Goal: Information Seeking & Learning: Check status

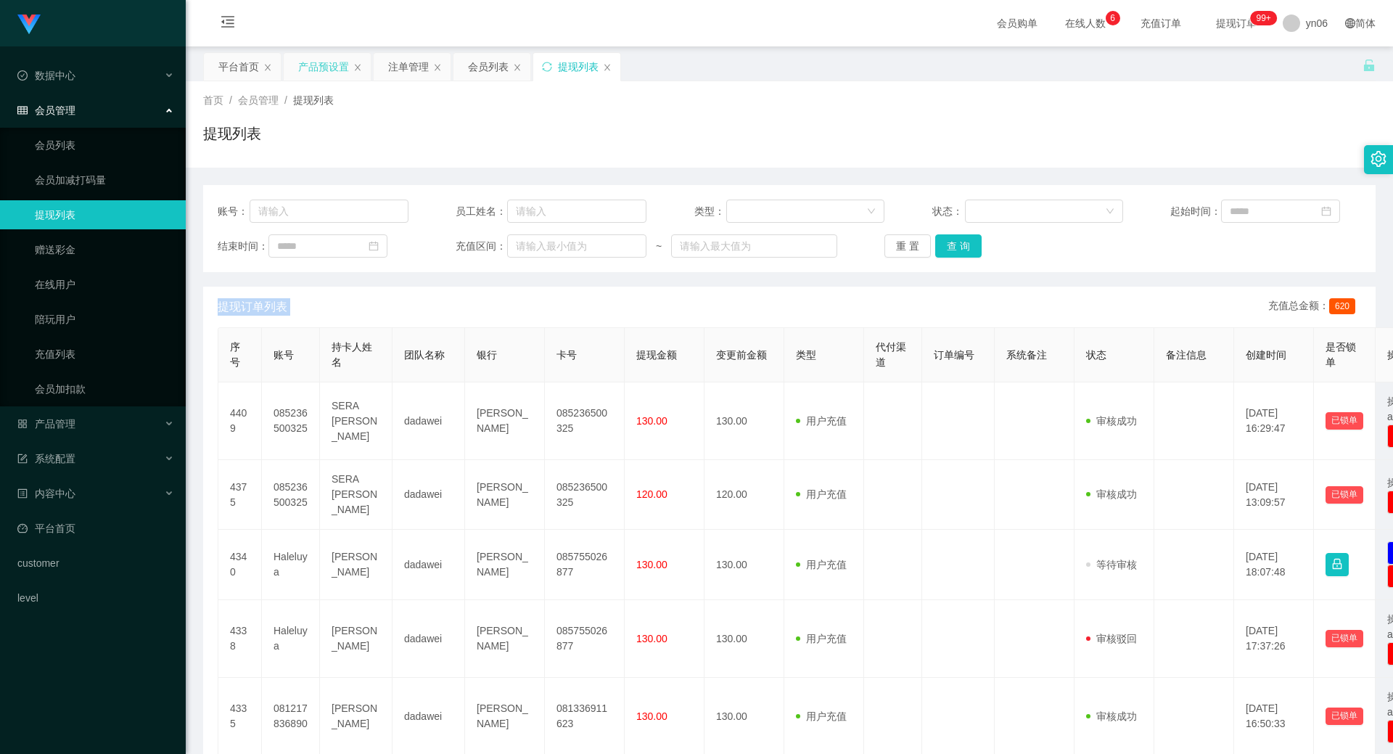
click at [323, 59] on div "产品预设置" at bounding box center [323, 67] width 51 height 28
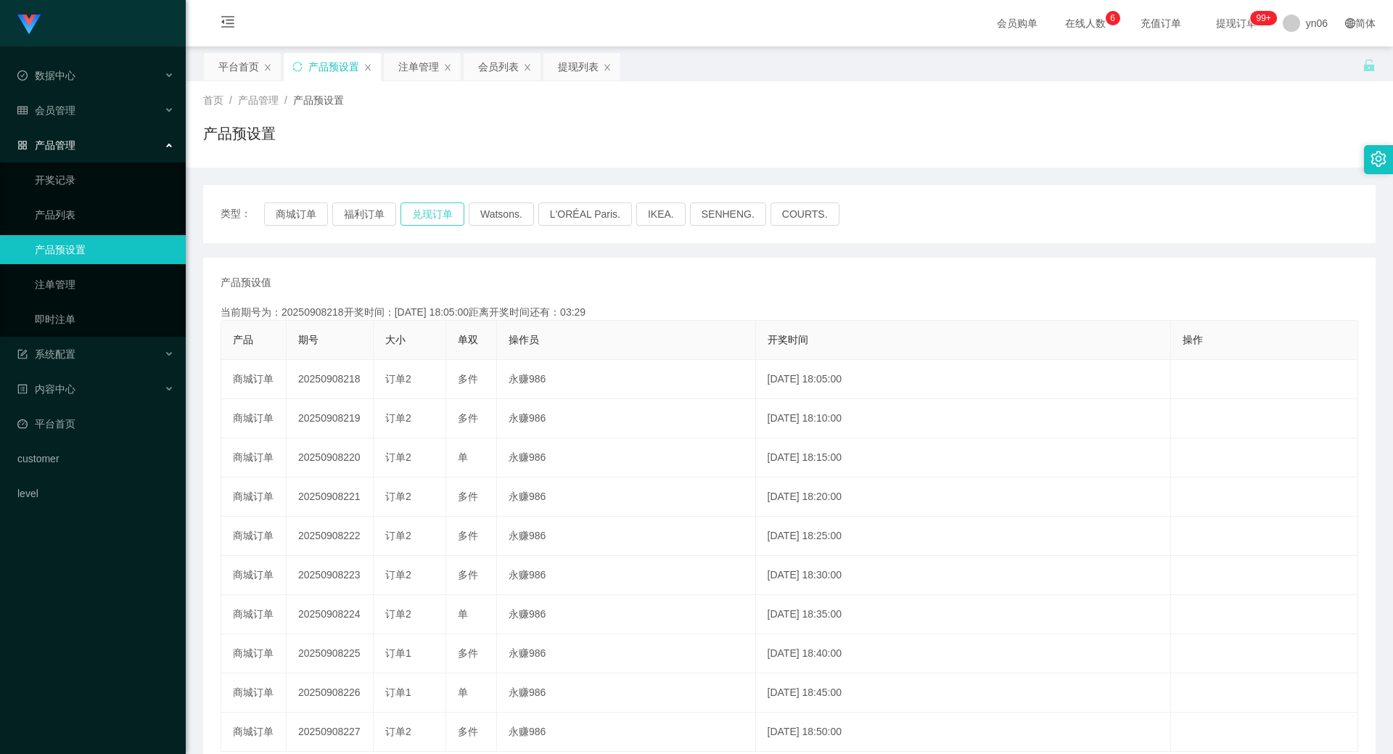
click at [415, 215] on button "兑现订单" at bounding box center [432, 213] width 64 height 23
click at [416, 217] on button "兑现订单" at bounding box center [432, 213] width 64 height 23
click at [416, 218] on button "兑现订单" at bounding box center [432, 213] width 64 height 23
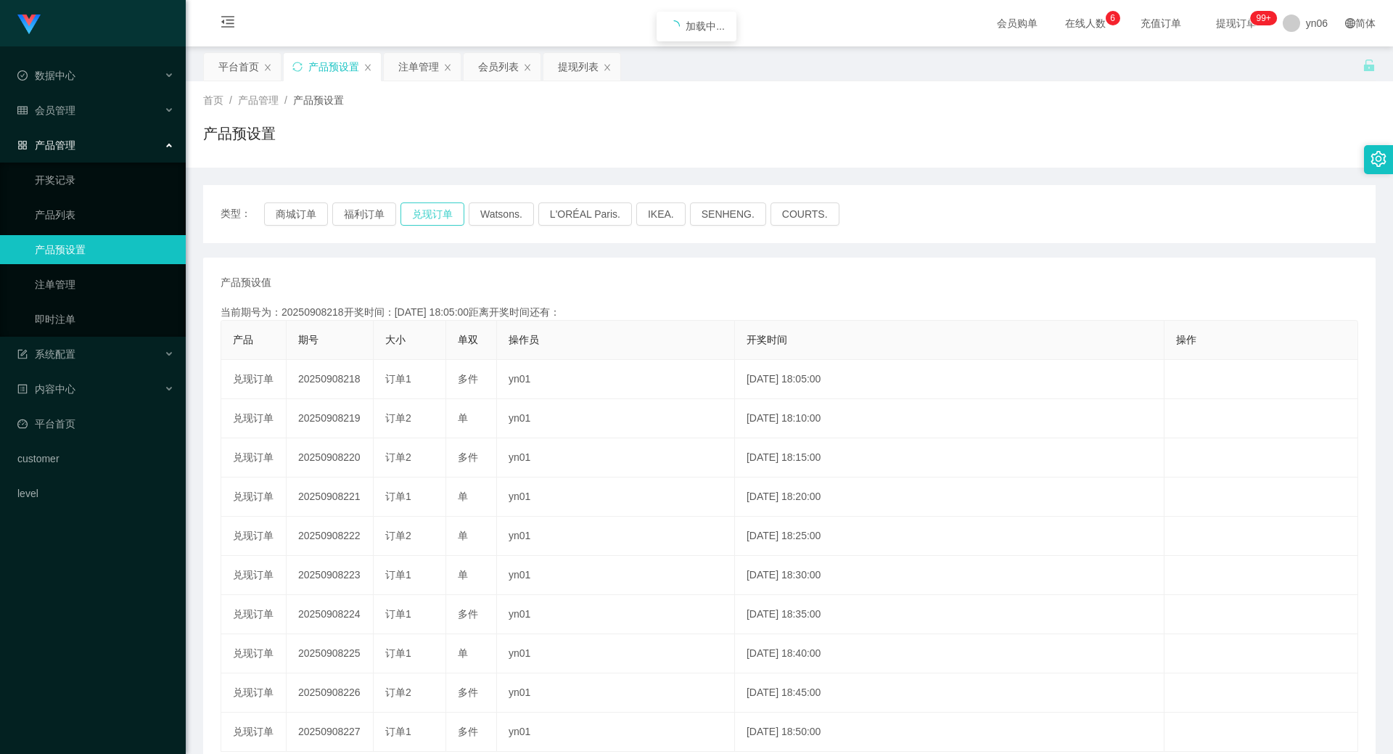
click at [416, 218] on button "兑现订单" at bounding box center [432, 213] width 64 height 23
click at [419, 220] on button "兑现订单" at bounding box center [432, 213] width 64 height 23
click at [450, 213] on button "兑现订单" at bounding box center [432, 213] width 64 height 23
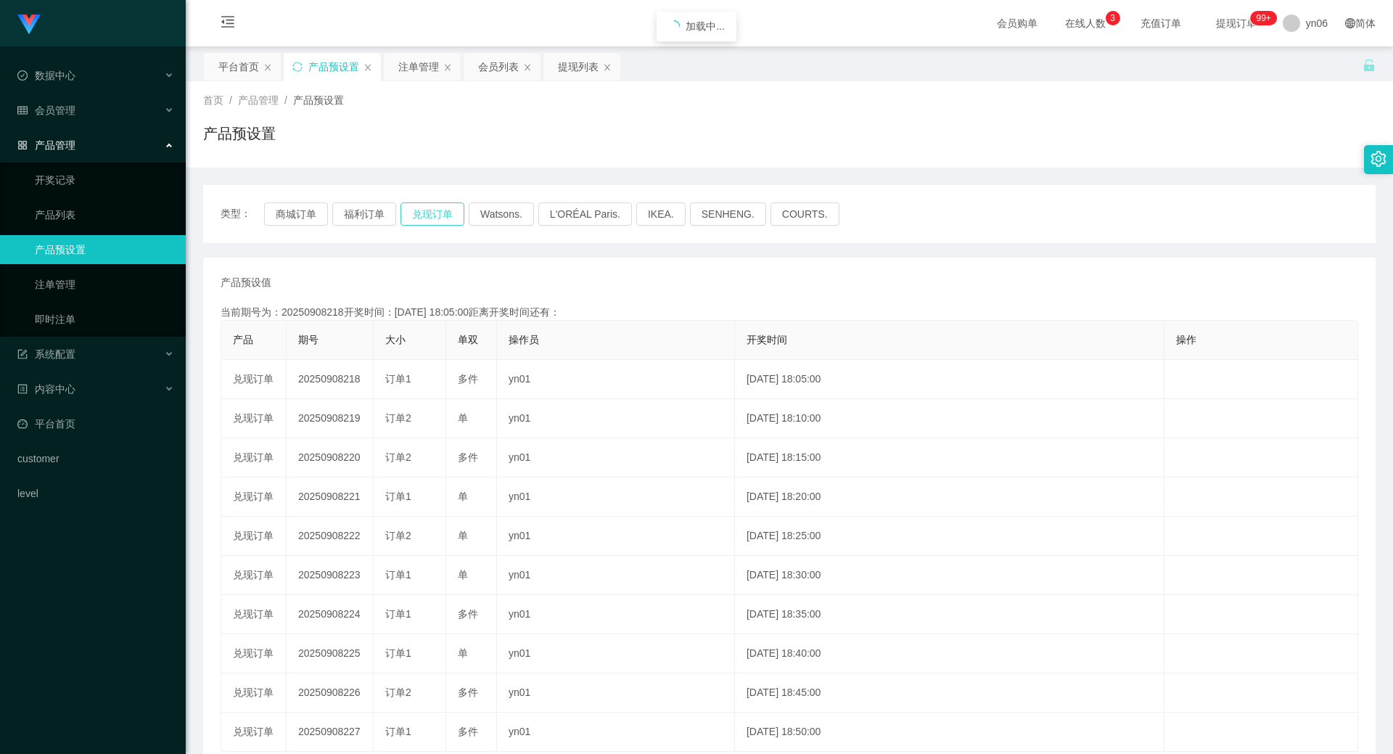
click at [450, 213] on button "兑现订单" at bounding box center [432, 213] width 64 height 23
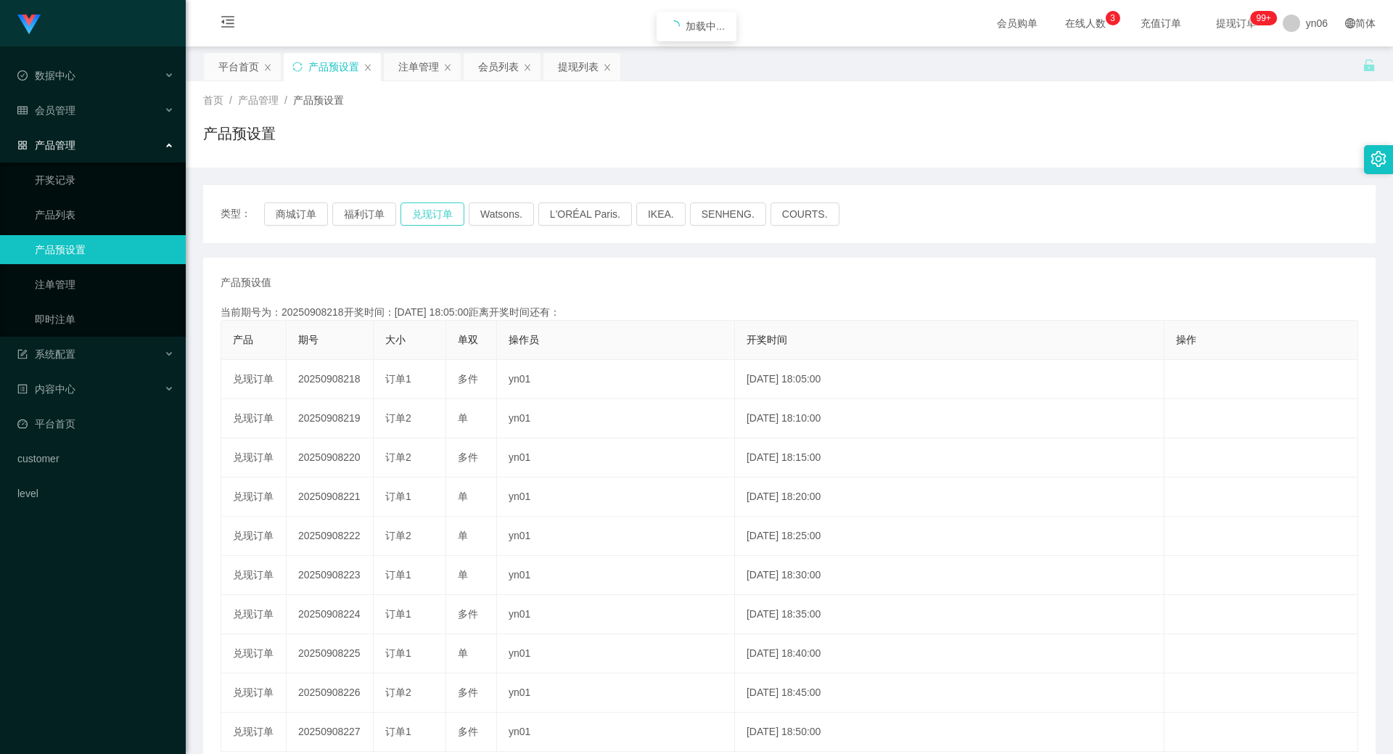
click at [450, 213] on button "兑现订单" at bounding box center [432, 213] width 64 height 23
click at [416, 72] on div "注单管理" at bounding box center [418, 67] width 41 height 28
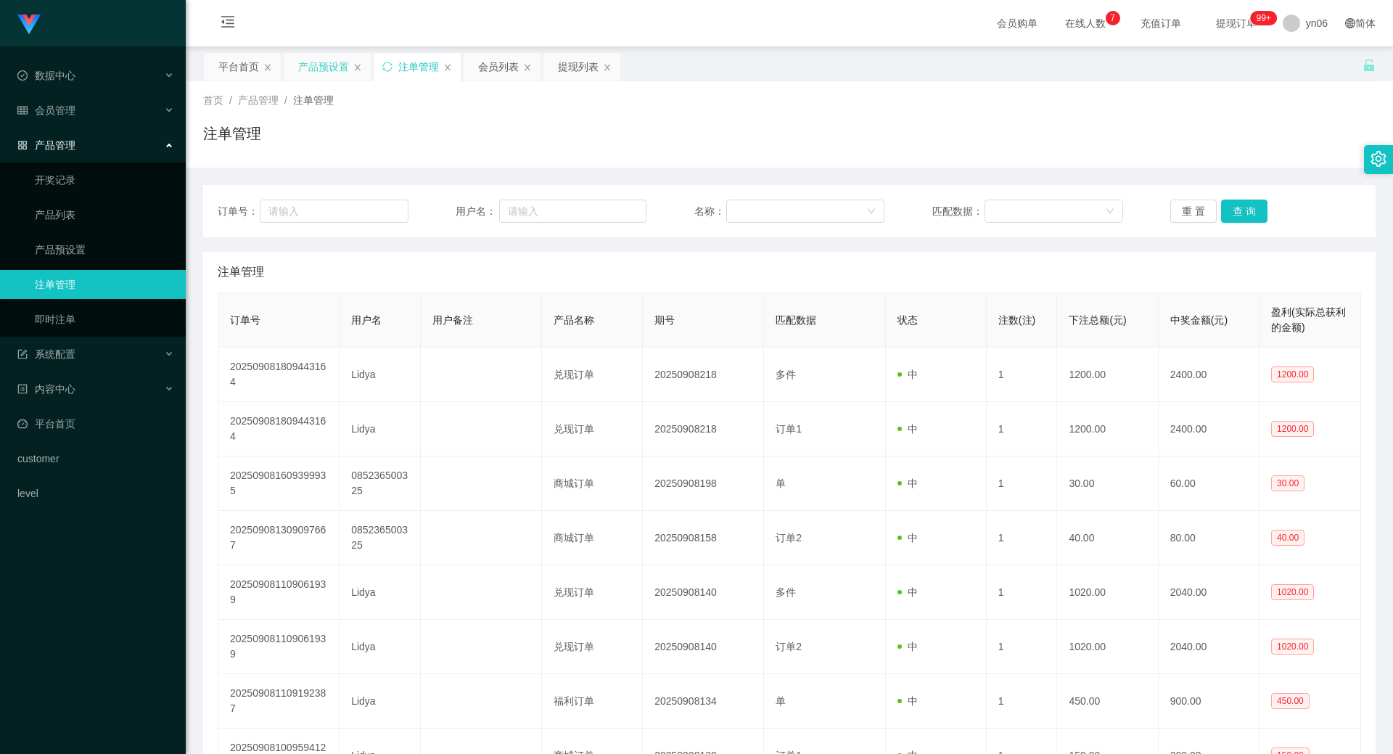
click at [330, 69] on div "产品预设置" at bounding box center [323, 67] width 51 height 28
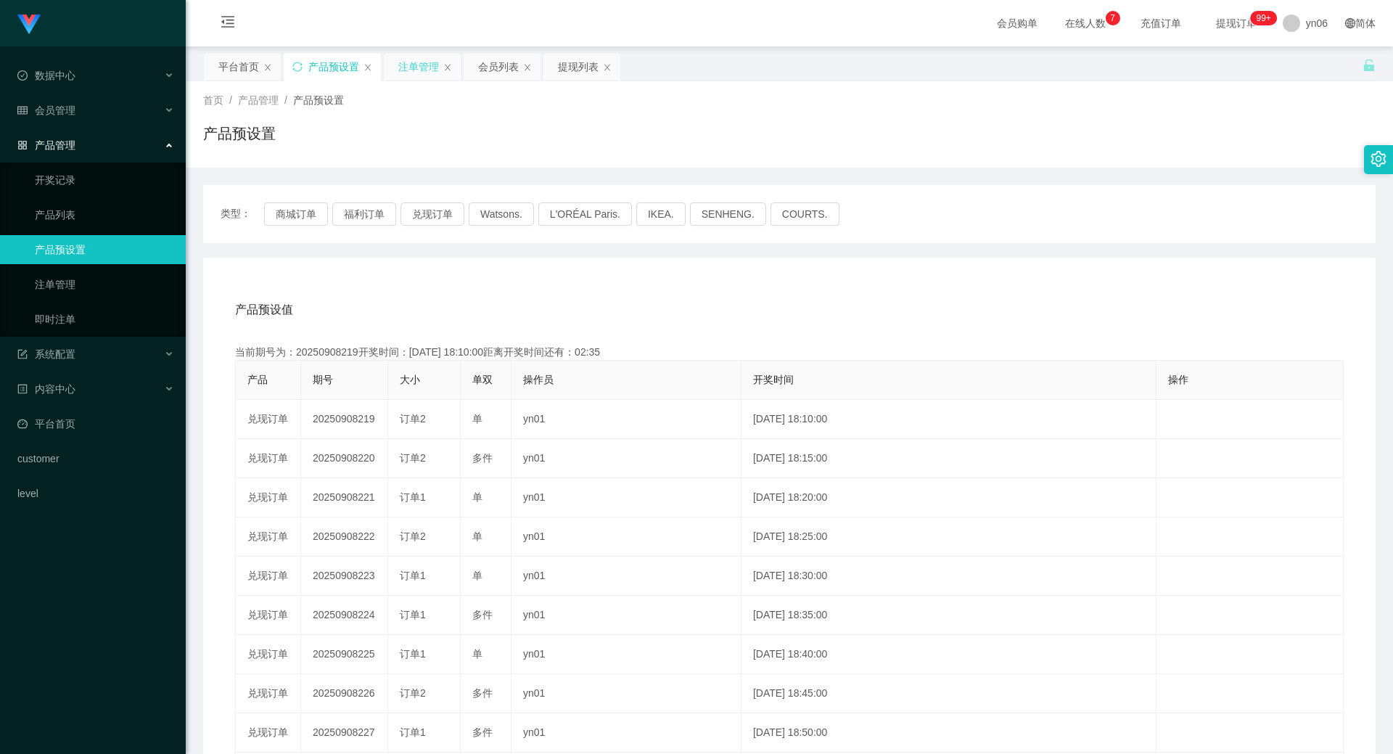
click at [413, 70] on div "注单管理" at bounding box center [418, 67] width 41 height 28
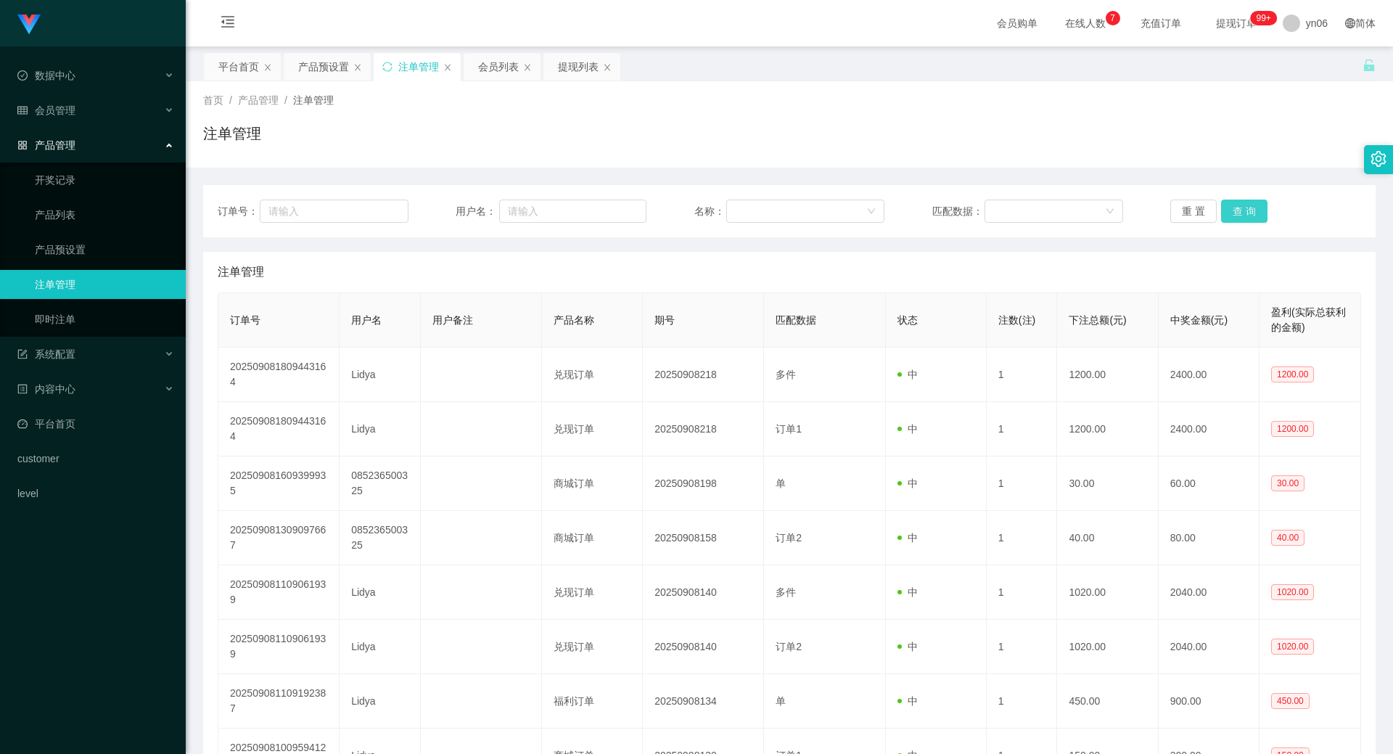
click at [1248, 207] on button "查 询" at bounding box center [1244, 210] width 46 height 23
click at [1248, 207] on div "重 置 查 询" at bounding box center [1265, 210] width 191 height 23
click at [1248, 207] on button "查 询" at bounding box center [1244, 210] width 46 height 23
click at [1248, 207] on div "重 置 查 询" at bounding box center [1265, 210] width 191 height 23
click at [1248, 207] on button "查 询" at bounding box center [1252, 210] width 62 height 23
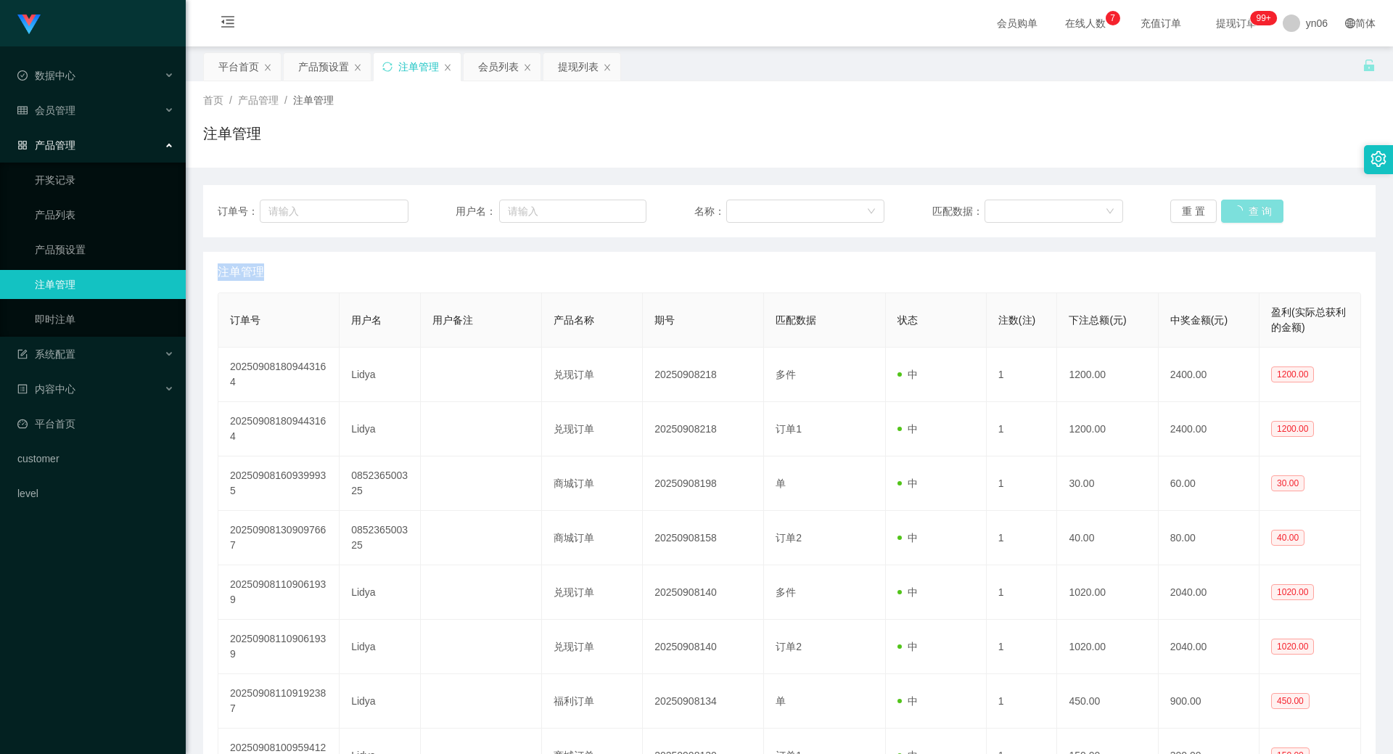
click at [1248, 213] on button "查 询" at bounding box center [1252, 210] width 62 height 23
click at [1248, 213] on div "重 置 查 询" at bounding box center [1265, 210] width 191 height 23
click at [1232, 207] on button "查 询" at bounding box center [1244, 210] width 46 height 23
click at [1237, 208] on div "重 置 查 询" at bounding box center [1265, 210] width 191 height 23
click at [1241, 210] on button "查 询" at bounding box center [1244, 210] width 46 height 23
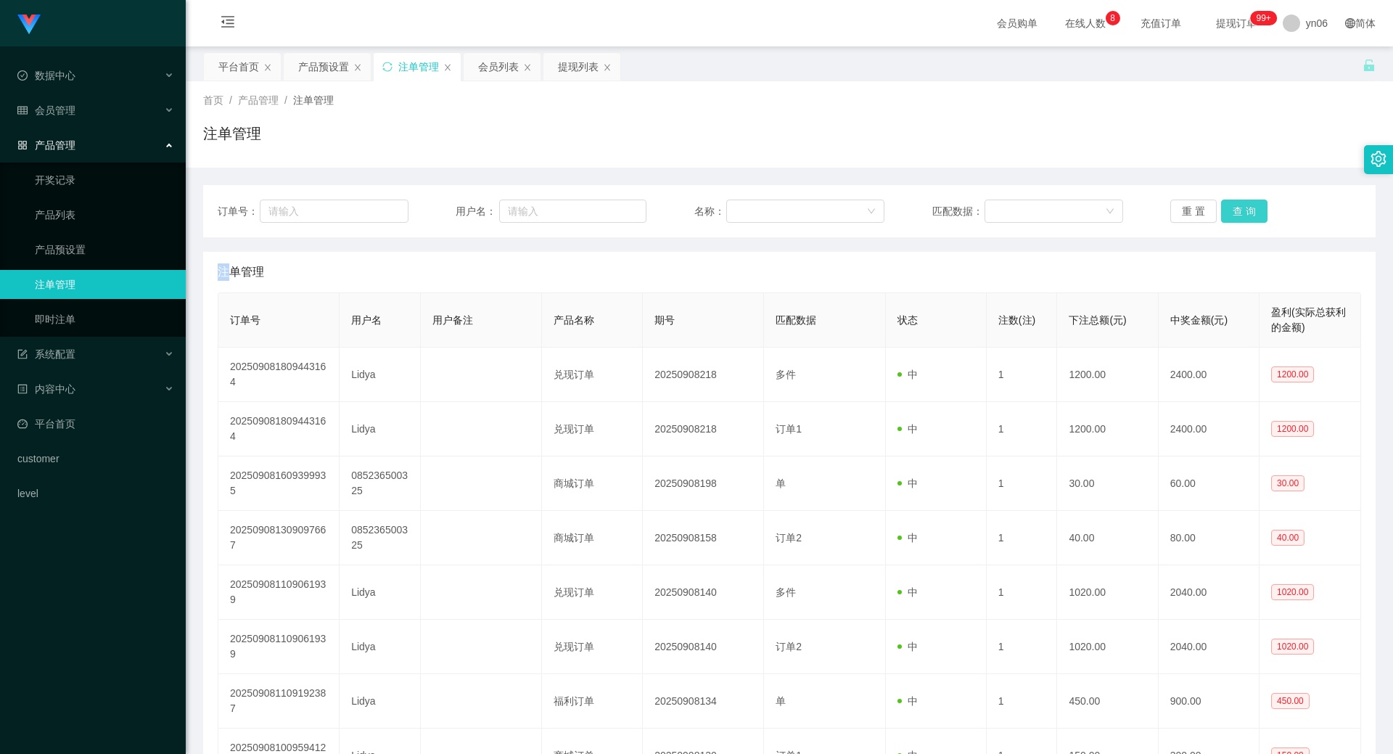
click at [1242, 211] on div "重 置 查 询" at bounding box center [1265, 210] width 191 height 23
click at [1242, 211] on button "查 询" at bounding box center [1244, 210] width 46 height 23
click at [577, 67] on div "提现列表" at bounding box center [578, 67] width 41 height 28
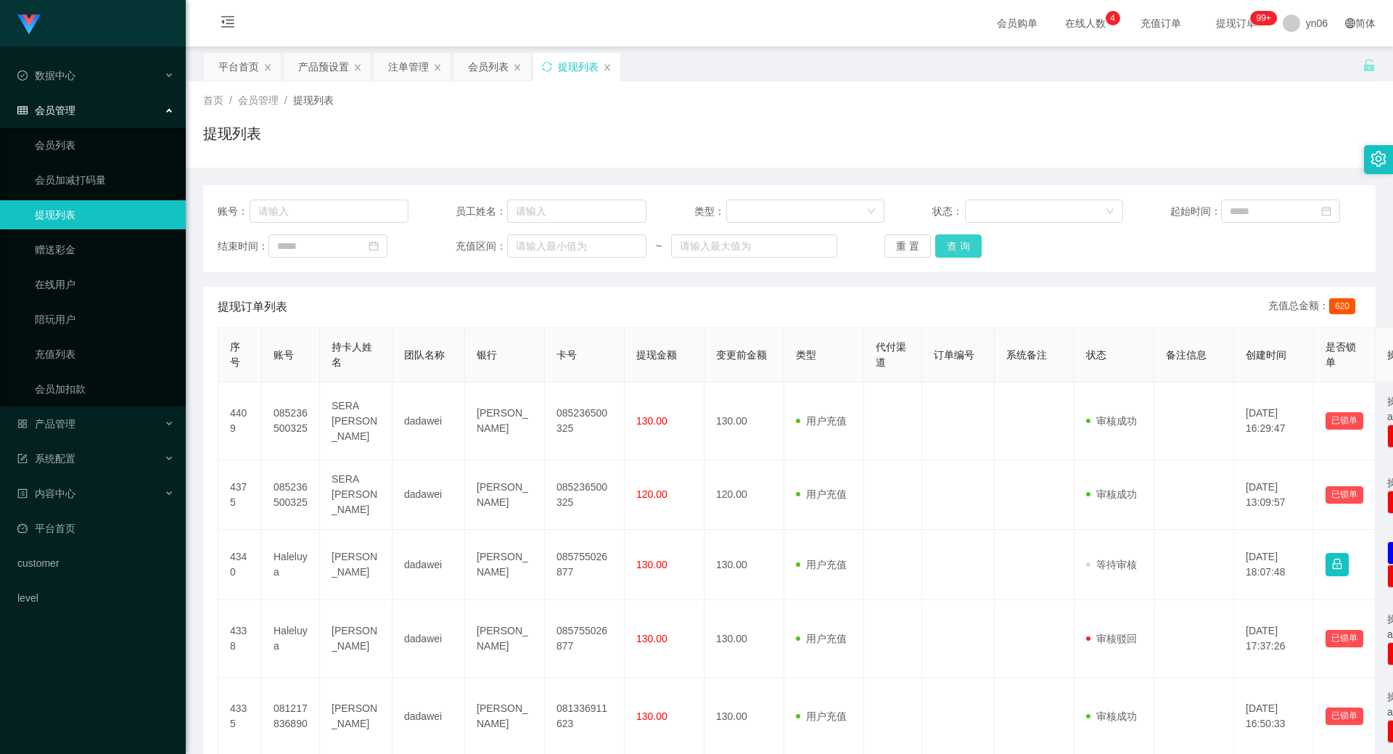
click at [970, 240] on button "查 询" at bounding box center [958, 245] width 46 height 23
click at [970, 240] on div "重 置 查 询" at bounding box center [979, 245] width 191 height 23
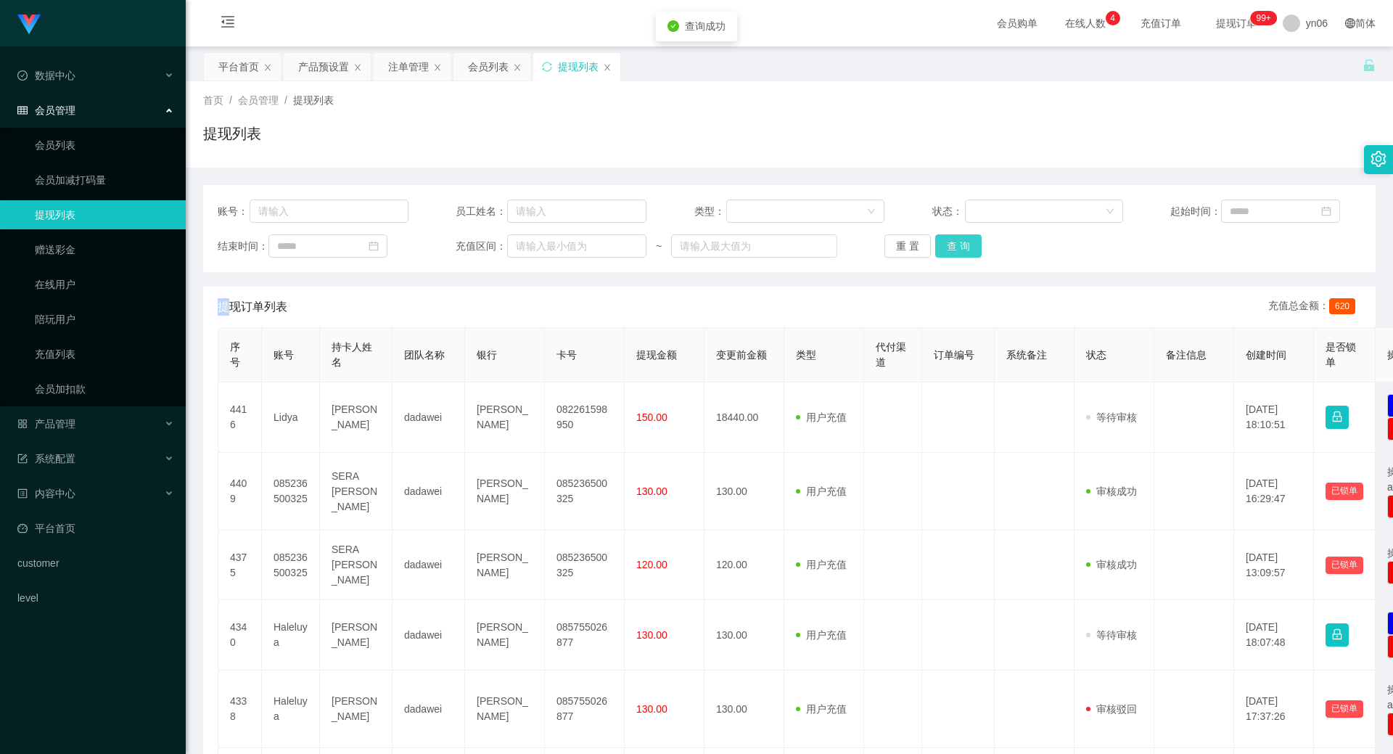
click at [970, 240] on button "查 询" at bounding box center [958, 245] width 46 height 23
click at [970, 240] on div "重 置 查 询" at bounding box center [979, 245] width 191 height 23
click at [970, 259] on div "账号： 员工姓名： 类型： 状态： 起始时间： 结束时间： 充值区间： ~ 重 置 查 询" at bounding box center [789, 228] width 1172 height 87
click at [970, 258] on div "账号： 员工姓名： 类型： 状态： 起始时间： 结束时间： 充值区间： ~ 重 置 查 询" at bounding box center [789, 228] width 1172 height 87
click at [969, 258] on div "账号： 员工姓名： 类型： 状态： 起始时间： 结束时间： 充值区间： ~ 重 置 查 询" at bounding box center [789, 228] width 1172 height 87
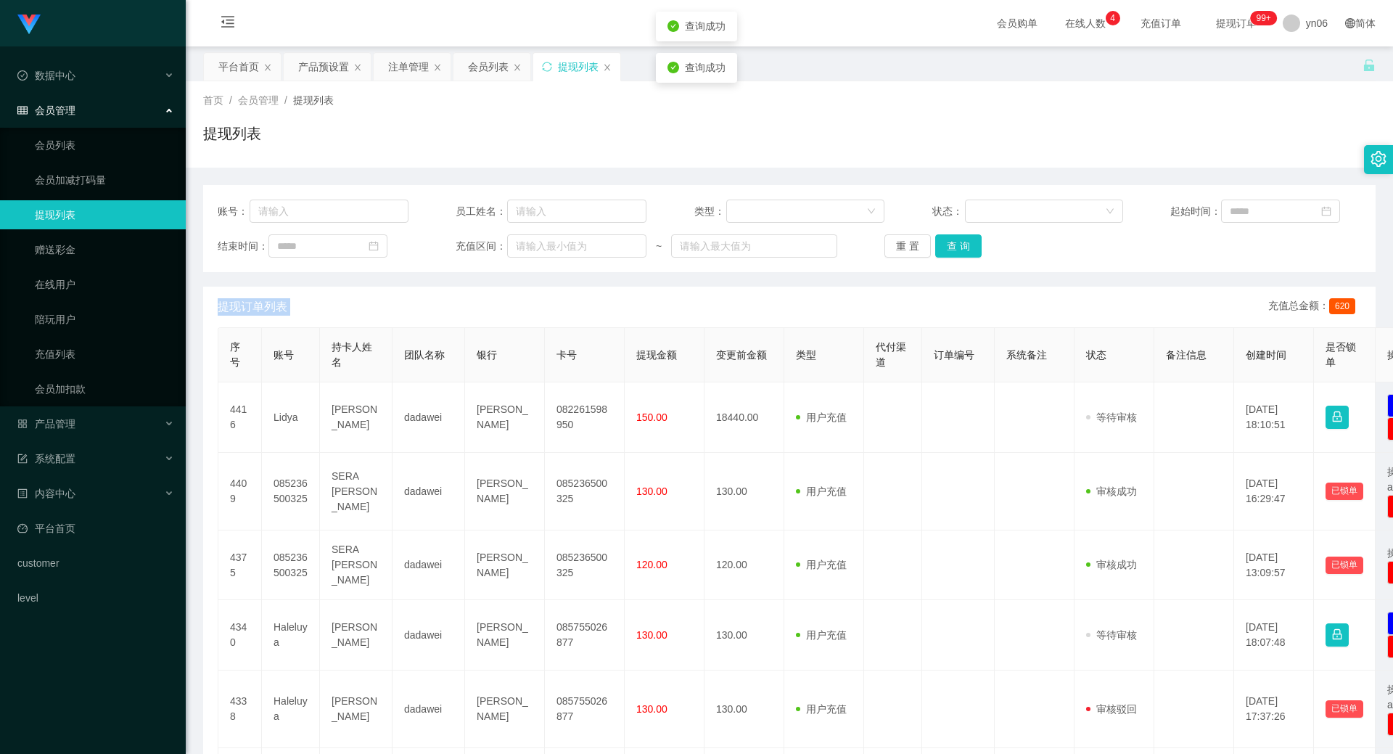
click at [969, 258] on div "账号： 员工姓名： 类型： 状态： 起始时间： 结束时间： 充值区间： ~ 重 置 查 询" at bounding box center [789, 228] width 1172 height 87
click at [968, 255] on button "查 询" at bounding box center [958, 245] width 46 height 23
click at [968, 255] on div "重 置 查 询" at bounding box center [979, 245] width 191 height 23
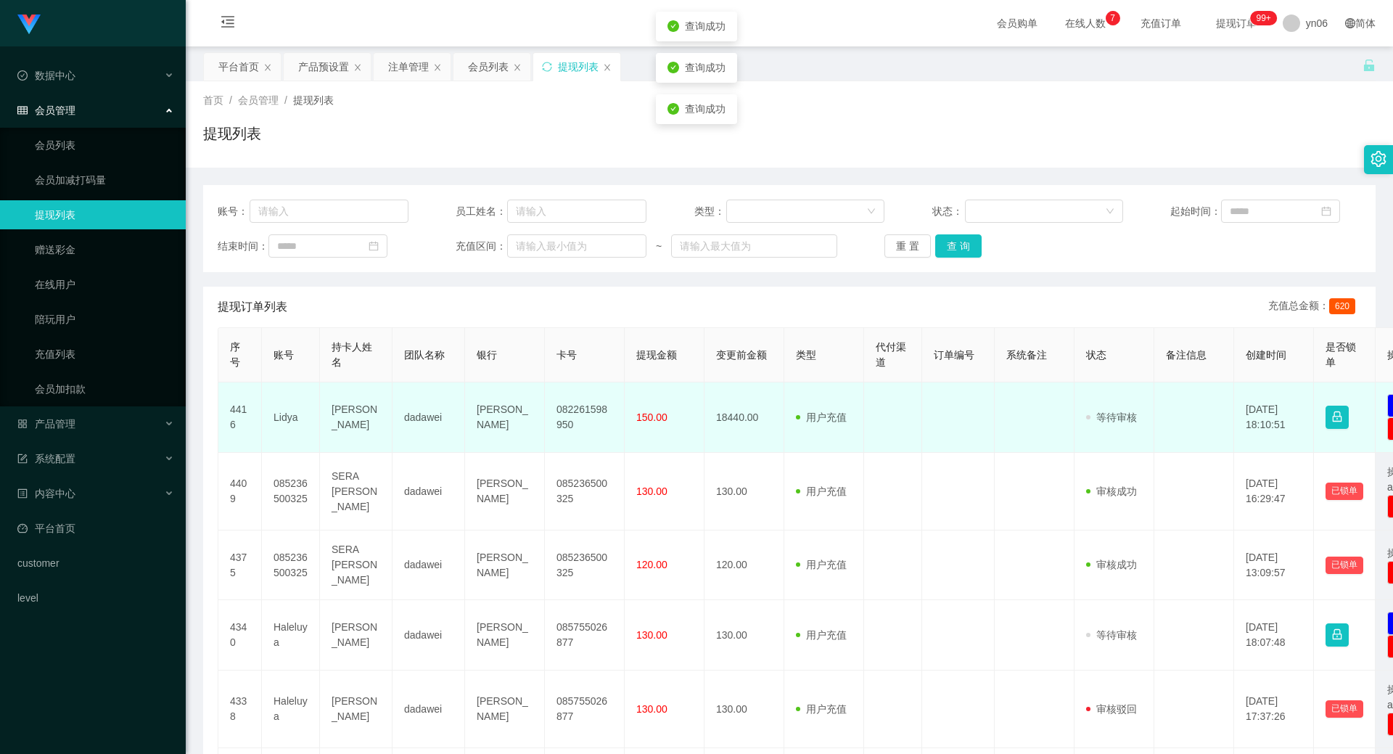
click at [288, 413] on td "Lidya" at bounding box center [291, 417] width 58 height 70
copy td "Lidya"
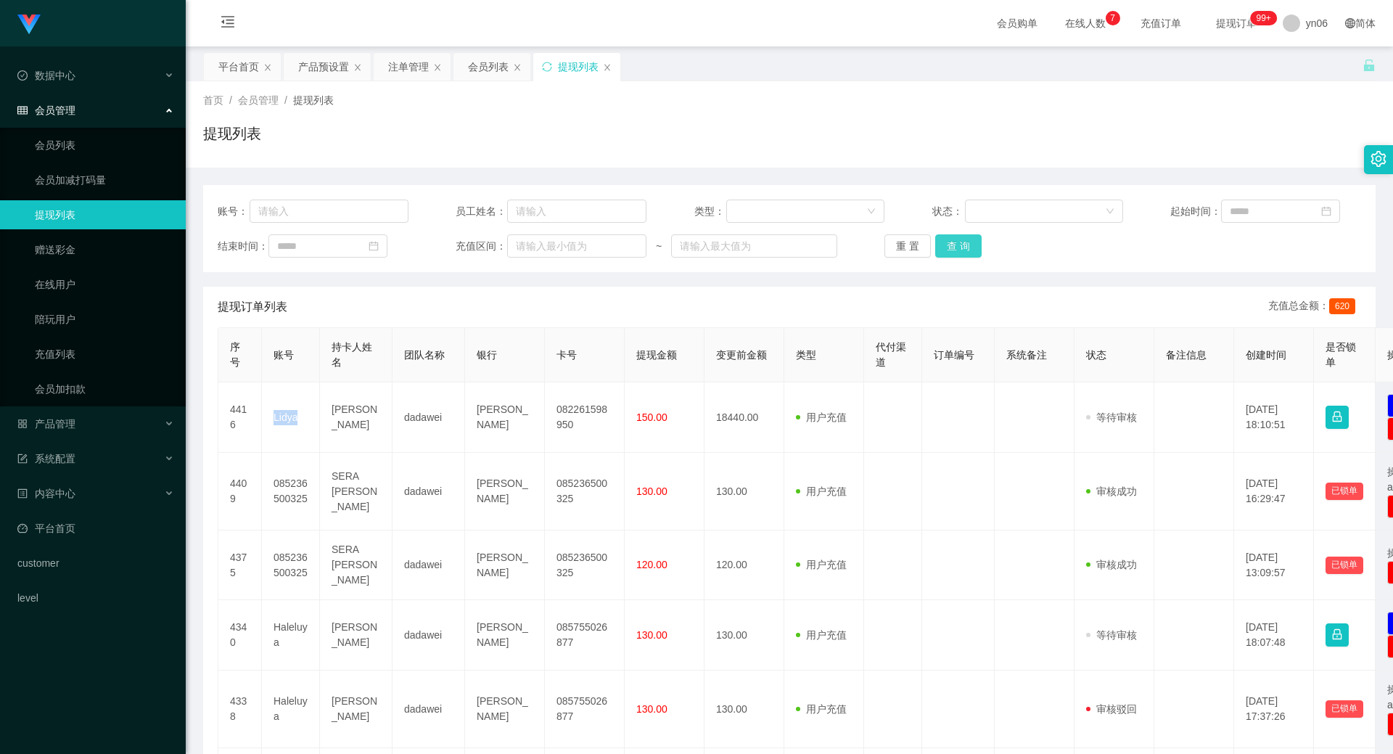
click at [952, 250] on button "查 询" at bounding box center [958, 245] width 46 height 23
click at [952, 250] on div "重 置 查 询" at bounding box center [979, 245] width 191 height 23
click at [952, 250] on button "查 询" at bounding box center [966, 245] width 62 height 23
click at [952, 250] on div "重 置 查 询" at bounding box center [979, 245] width 191 height 23
click at [952, 250] on button "查 询" at bounding box center [966, 245] width 62 height 23
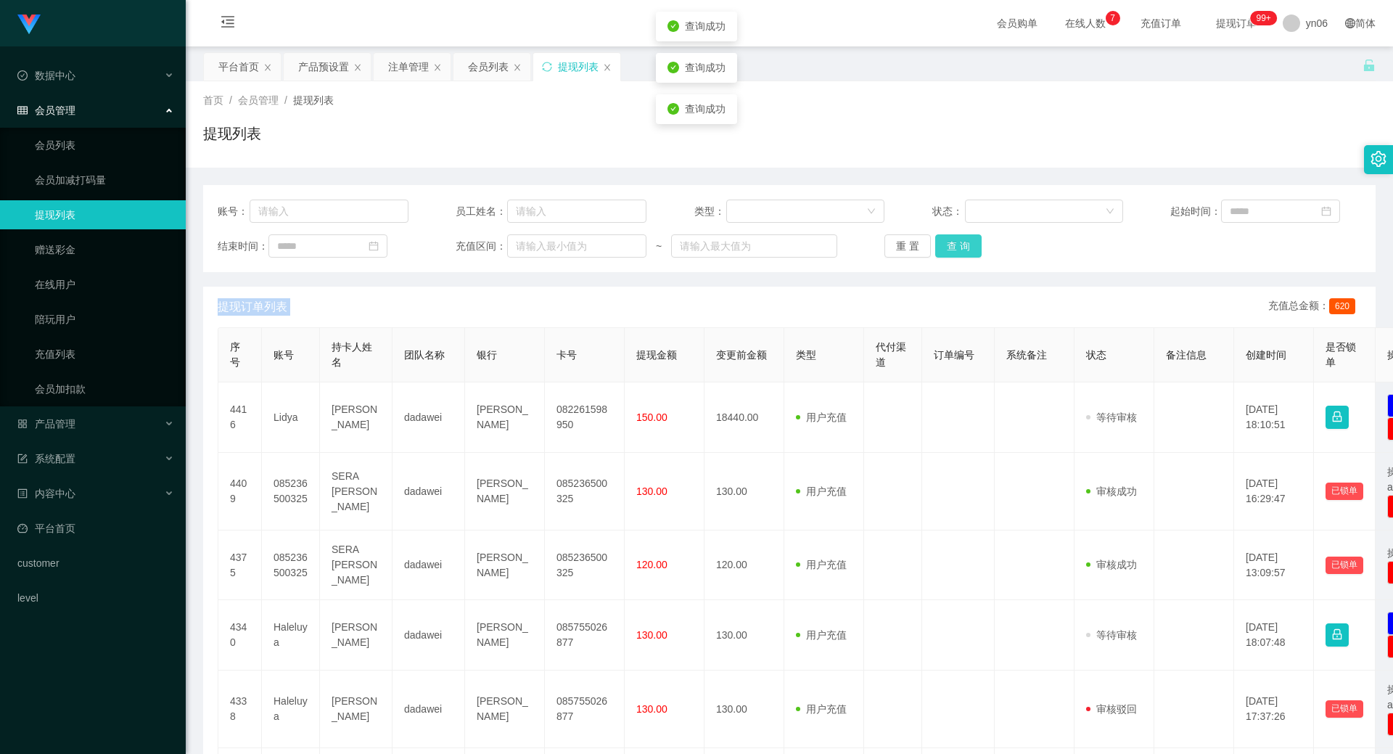
click at [952, 250] on button "查 询" at bounding box center [958, 245] width 46 height 23
click at [952, 250] on div "重 置 查 询" at bounding box center [979, 245] width 191 height 23
click at [952, 250] on button "查 询" at bounding box center [958, 245] width 46 height 23
click at [952, 250] on div "重 置 查 询" at bounding box center [979, 245] width 191 height 23
click at [952, 250] on button "查 询" at bounding box center [958, 245] width 46 height 23
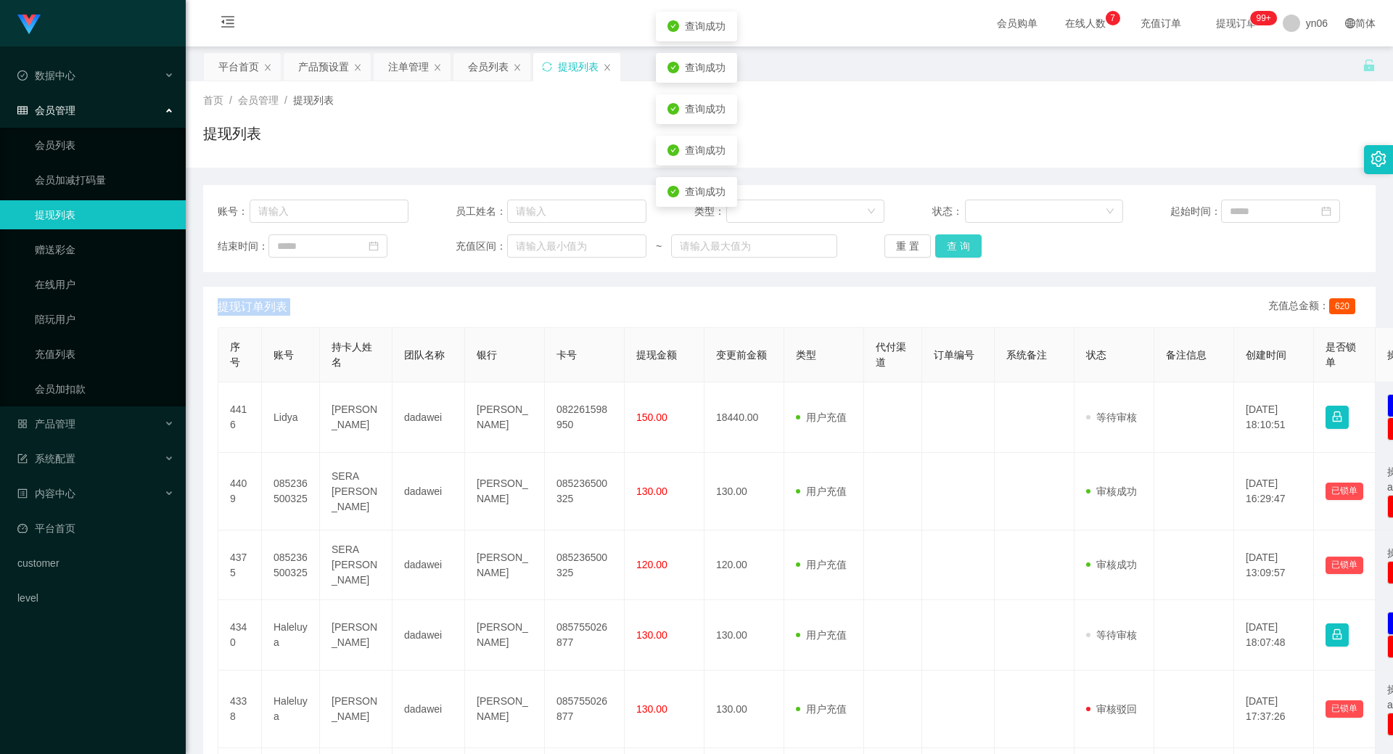
click at [952, 250] on div "重 置 查 询" at bounding box center [979, 245] width 191 height 23
click at [952, 250] on button "查 询" at bounding box center [958, 245] width 46 height 23
click at [952, 250] on div "重 置 查 询" at bounding box center [979, 245] width 191 height 23
click at [952, 250] on button "查 询" at bounding box center [966, 245] width 62 height 23
click at [956, 244] on button "查 询" at bounding box center [958, 245] width 46 height 23
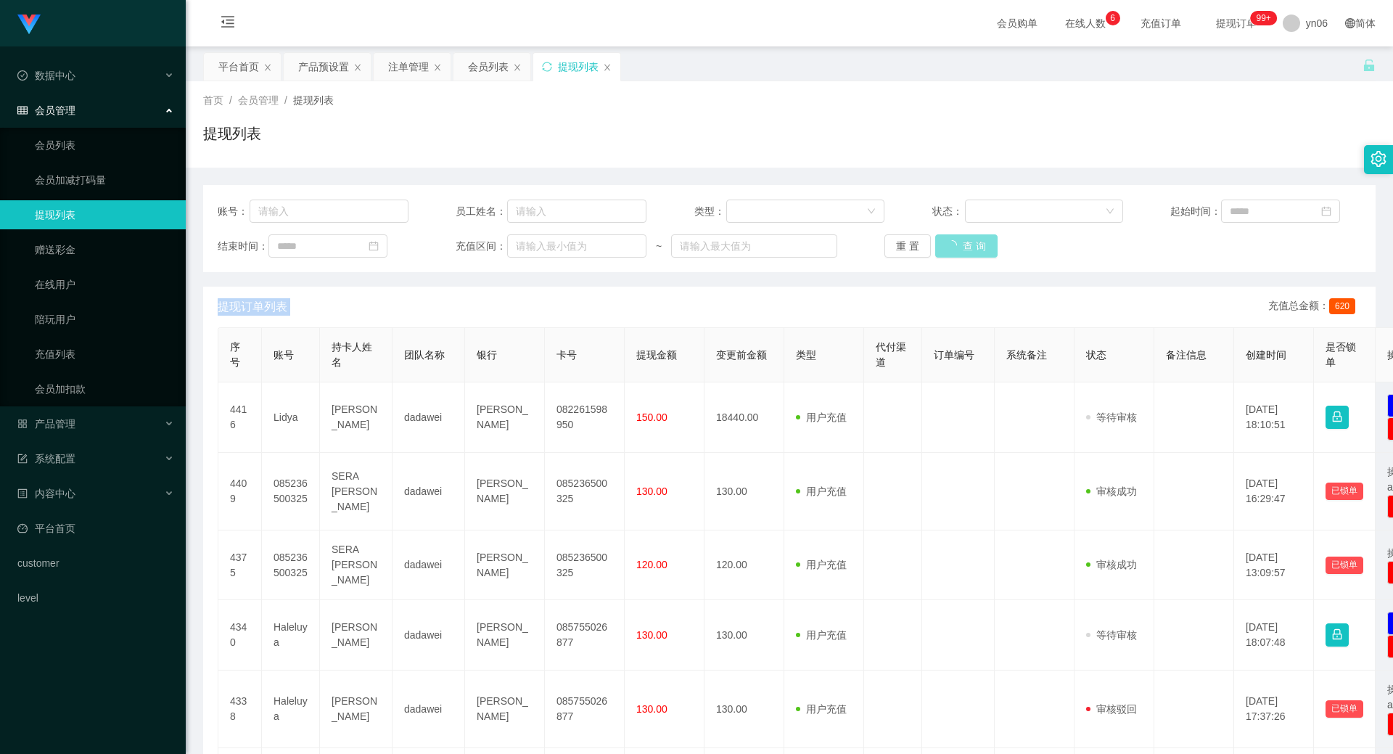
click at [956, 244] on div "重 置 查 询" at bounding box center [979, 245] width 191 height 23
click at [956, 244] on button "查 询" at bounding box center [966, 245] width 62 height 23
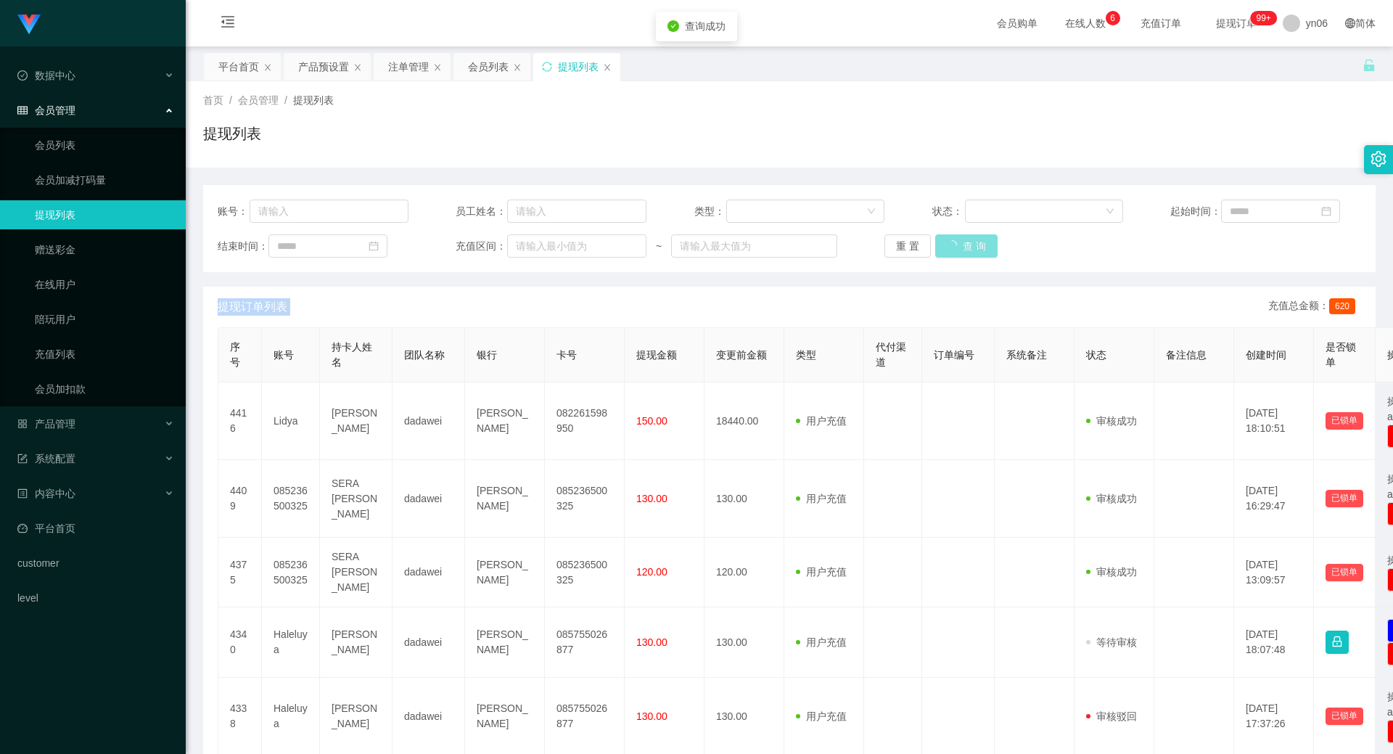
click at [956, 244] on div "重 置 查 询" at bounding box center [979, 245] width 191 height 23
click at [956, 244] on button "查 询" at bounding box center [966, 245] width 62 height 23
click at [956, 240] on button "查 询" at bounding box center [958, 245] width 46 height 23
click at [955, 241] on div "重 置 查 询" at bounding box center [979, 245] width 191 height 23
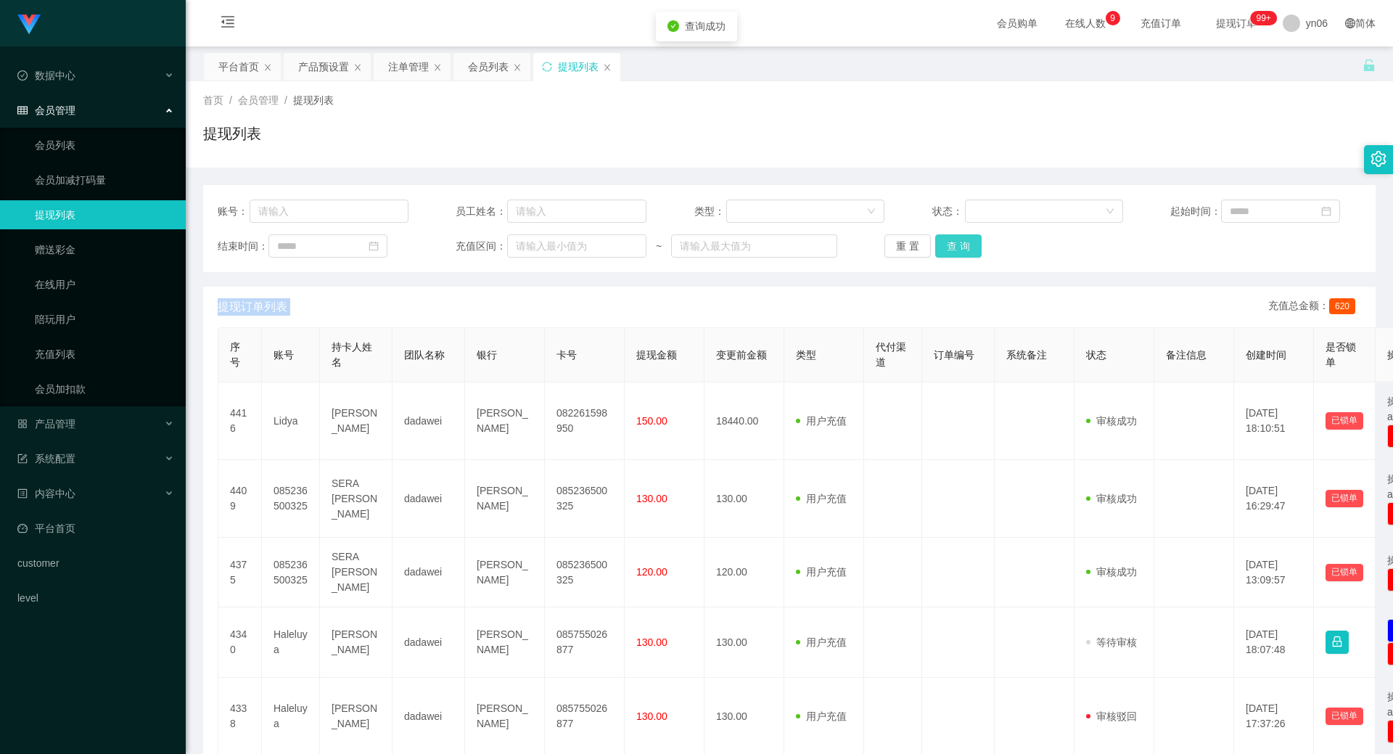
click at [955, 241] on button "查 询" at bounding box center [958, 245] width 46 height 23
click at [955, 241] on div "重 置 查 询" at bounding box center [979, 245] width 191 height 23
click at [955, 241] on button "查 询" at bounding box center [958, 245] width 46 height 23
click at [955, 241] on div "重 置 查 询" at bounding box center [979, 245] width 191 height 23
click at [955, 242] on button "查 询" at bounding box center [966, 245] width 62 height 23
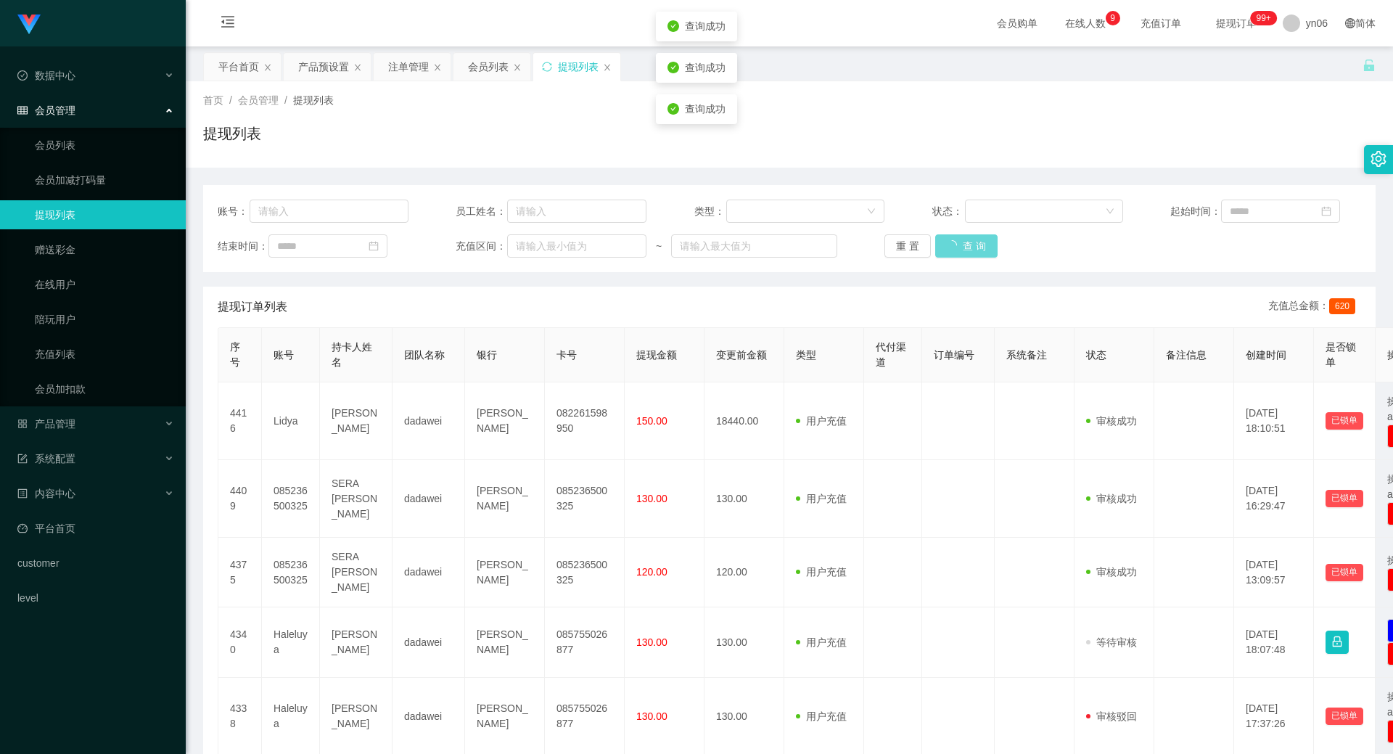
click at [955, 242] on div "重 置 查 询" at bounding box center [979, 245] width 191 height 23
click at [955, 242] on button "查 询" at bounding box center [958, 245] width 46 height 23
click at [955, 242] on div "重 置 查 询" at bounding box center [979, 245] width 191 height 23
click at [955, 242] on button "查 询" at bounding box center [958, 245] width 46 height 23
click at [952, 244] on button "查 询" at bounding box center [958, 245] width 46 height 23
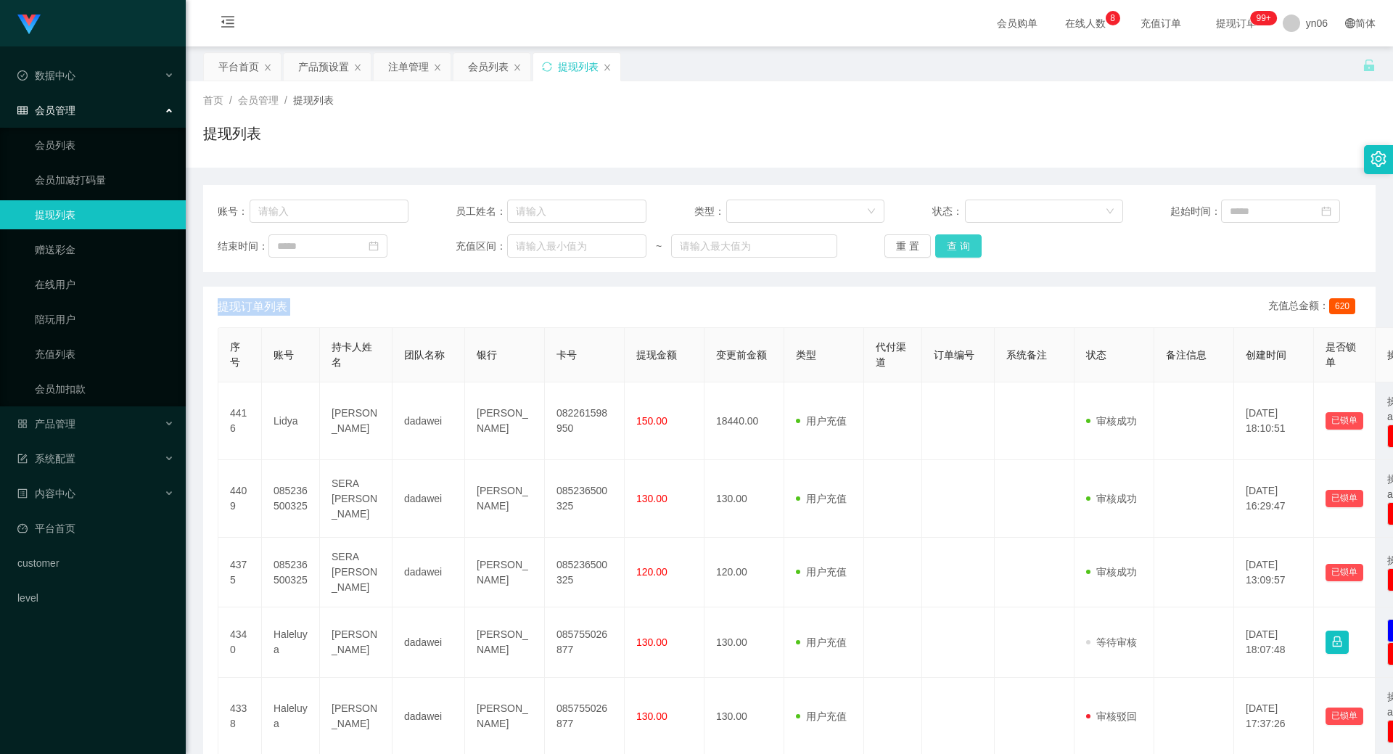
click at [952, 244] on div "重 置 查 询" at bounding box center [979, 245] width 191 height 23
click at [952, 244] on button "查 询" at bounding box center [958, 245] width 46 height 23
click at [955, 245] on div "重 置 查 询" at bounding box center [979, 245] width 191 height 23
click at [957, 248] on button "查 询" at bounding box center [966, 245] width 62 height 23
click at [949, 256] on button "查 询" at bounding box center [958, 245] width 46 height 23
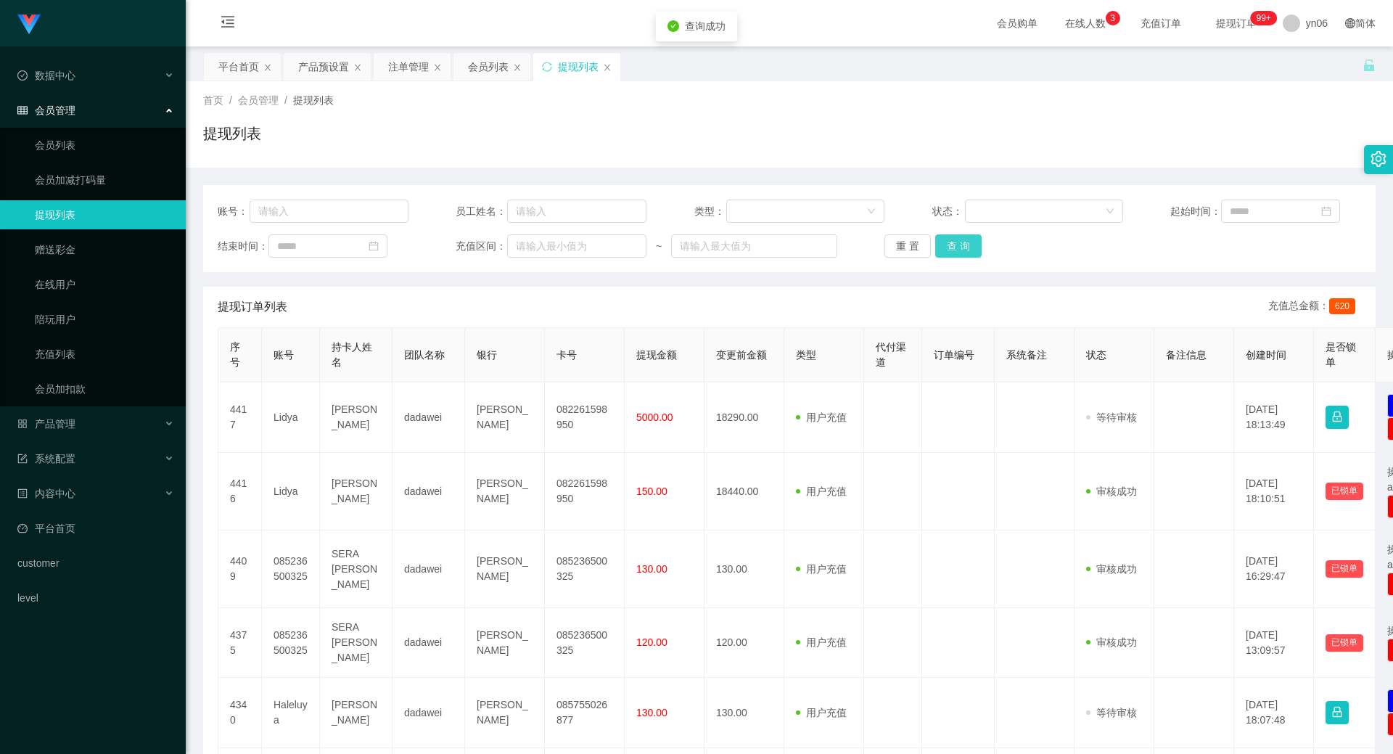
click at [950, 249] on button "查 询" at bounding box center [958, 245] width 46 height 23
click at [950, 249] on div "重 置 查 询" at bounding box center [979, 245] width 191 height 23
click at [949, 249] on button "查 询" at bounding box center [958, 245] width 46 height 23
click at [949, 249] on div "重 置 查 询" at bounding box center [979, 245] width 191 height 23
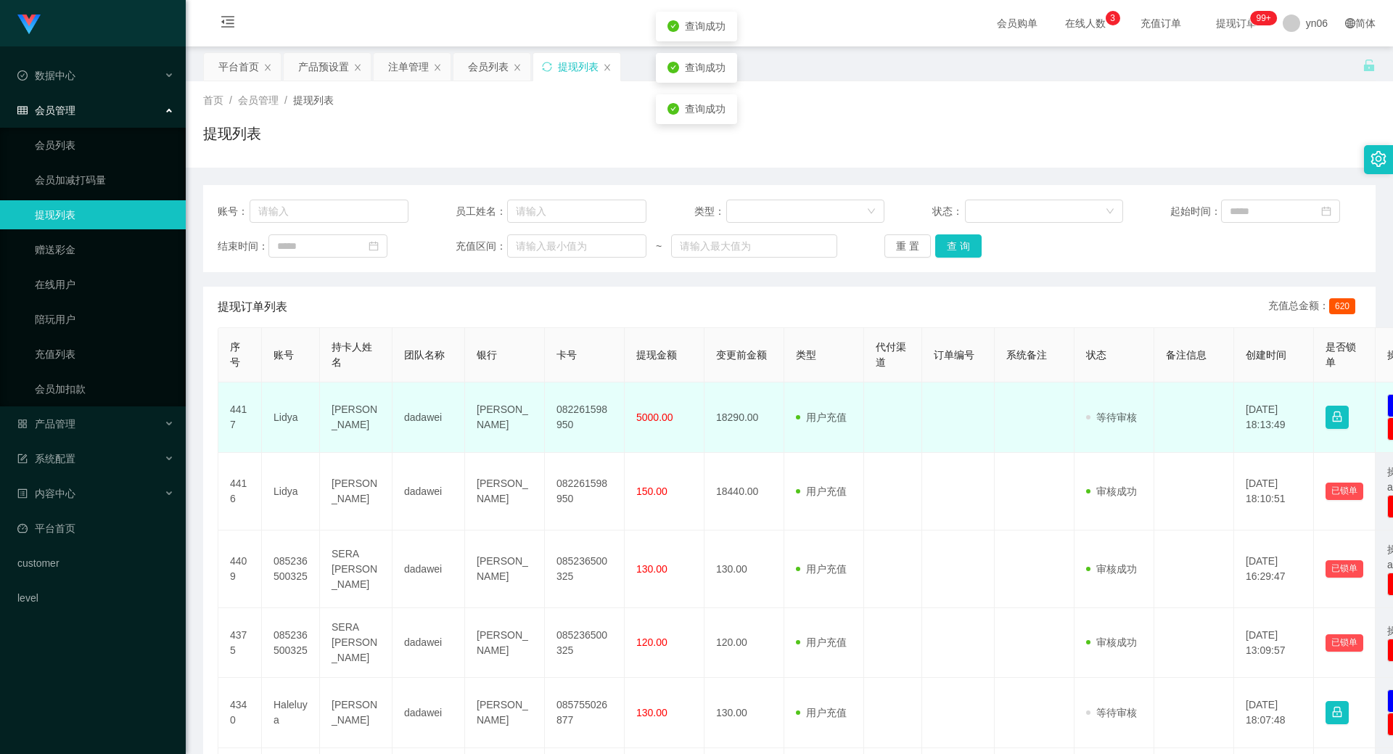
click at [273, 413] on td "Lidya" at bounding box center [291, 417] width 58 height 70
copy td "Lidya"
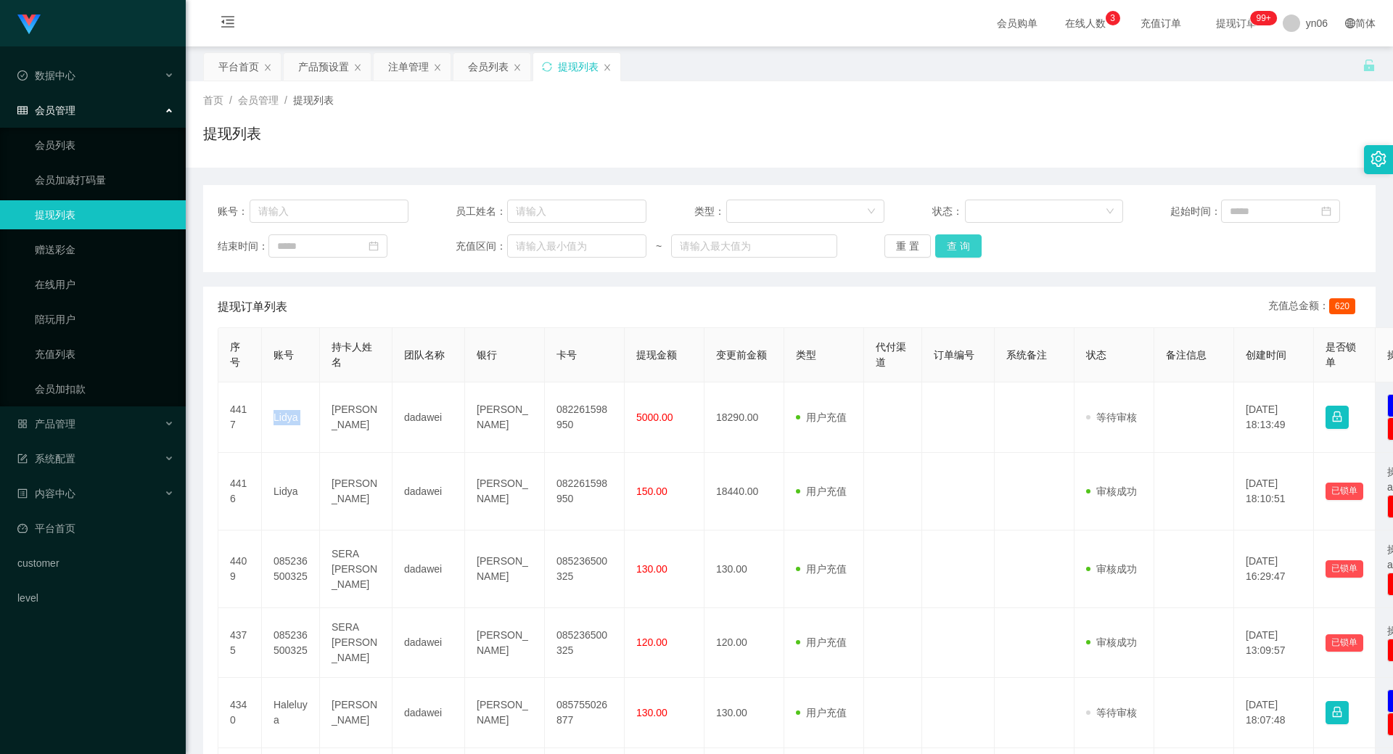
click at [967, 251] on button "查 询" at bounding box center [958, 245] width 46 height 23
click at [967, 251] on div "重 置 查 询" at bounding box center [979, 245] width 191 height 23
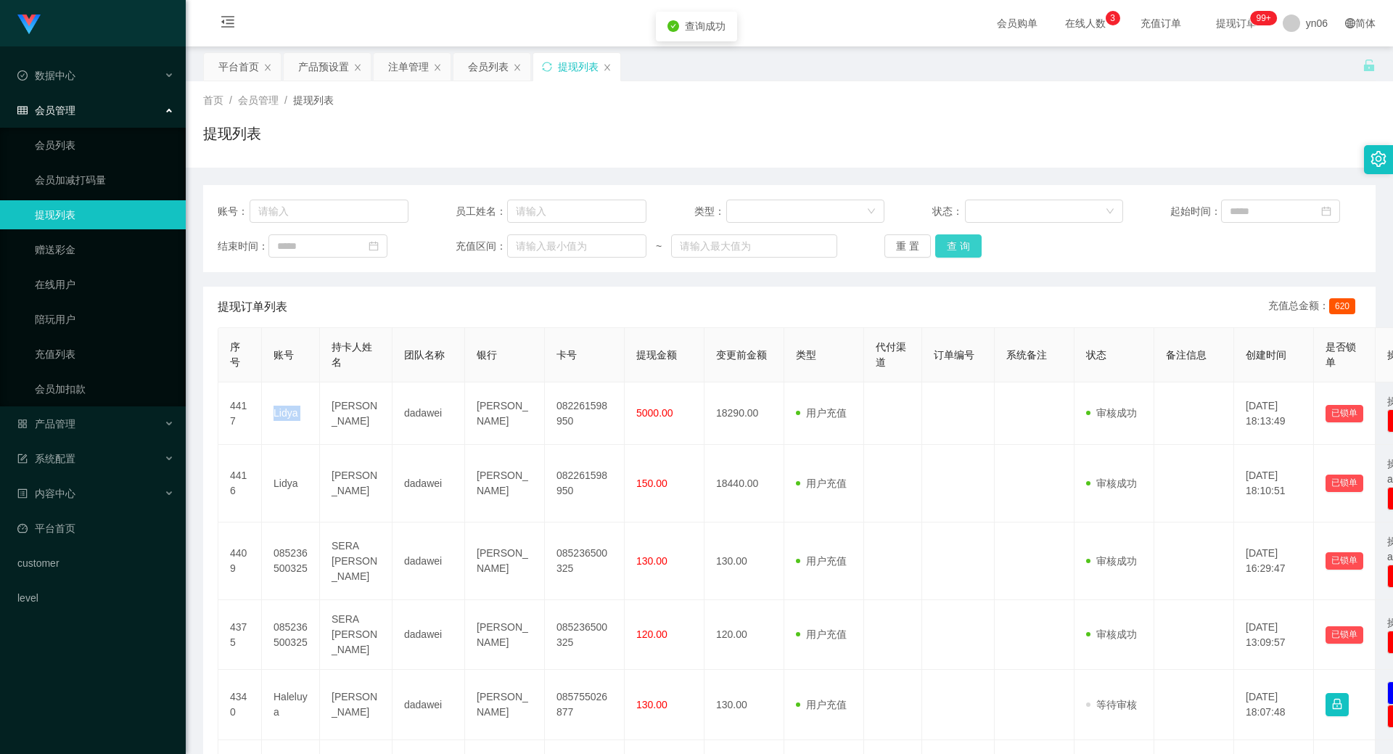
click at [967, 251] on button "查 询" at bounding box center [958, 245] width 46 height 23
click at [967, 251] on div "重 置 查 询" at bounding box center [979, 245] width 191 height 23
click at [967, 251] on button "查 询" at bounding box center [958, 245] width 46 height 23
click at [967, 251] on div "重 置 查 询" at bounding box center [979, 245] width 191 height 23
click at [967, 251] on button "查 询" at bounding box center [958, 245] width 46 height 23
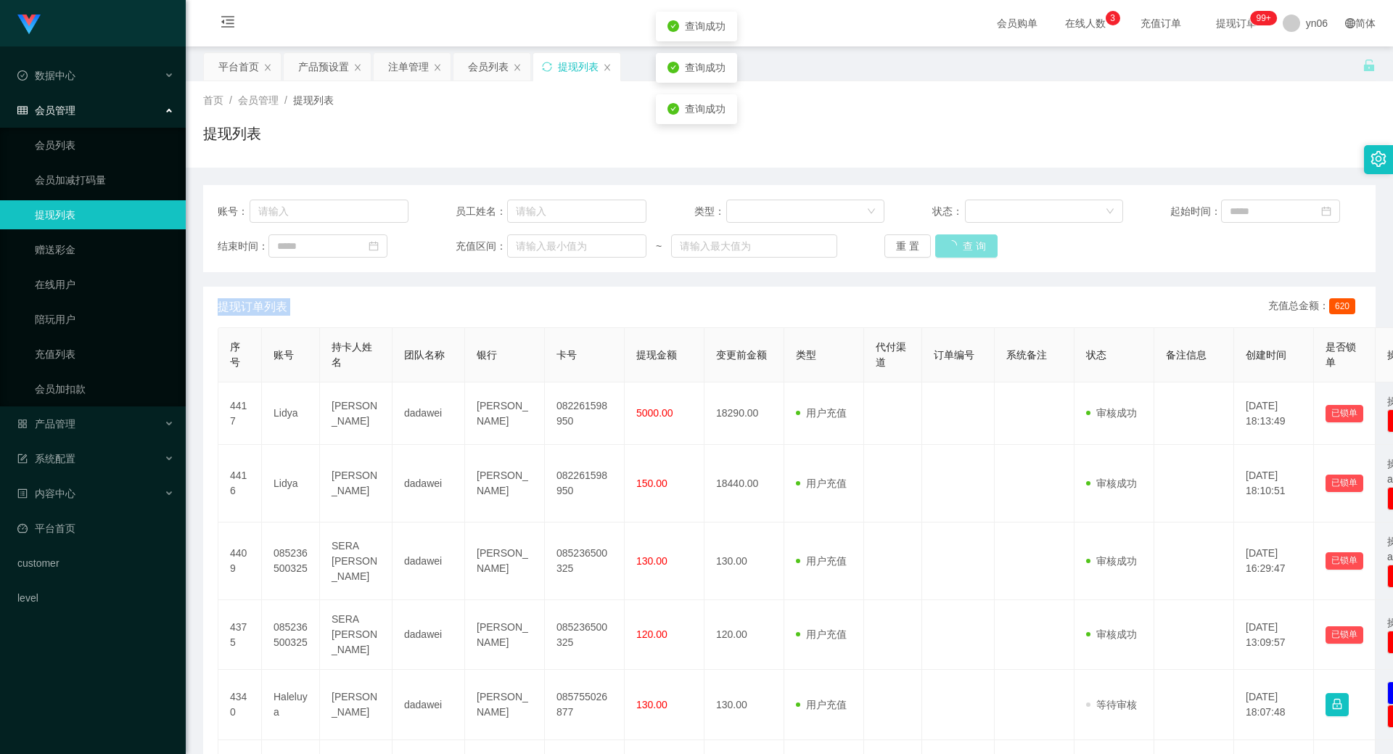
click at [967, 251] on div "重 置 查 询" at bounding box center [979, 245] width 191 height 23
click at [967, 251] on button "查 询" at bounding box center [958, 245] width 46 height 23
click at [969, 237] on button "查 询" at bounding box center [958, 245] width 46 height 23
click at [969, 238] on div "重 置 查 询" at bounding box center [979, 245] width 191 height 23
click at [969, 238] on button "查 询" at bounding box center [958, 245] width 46 height 23
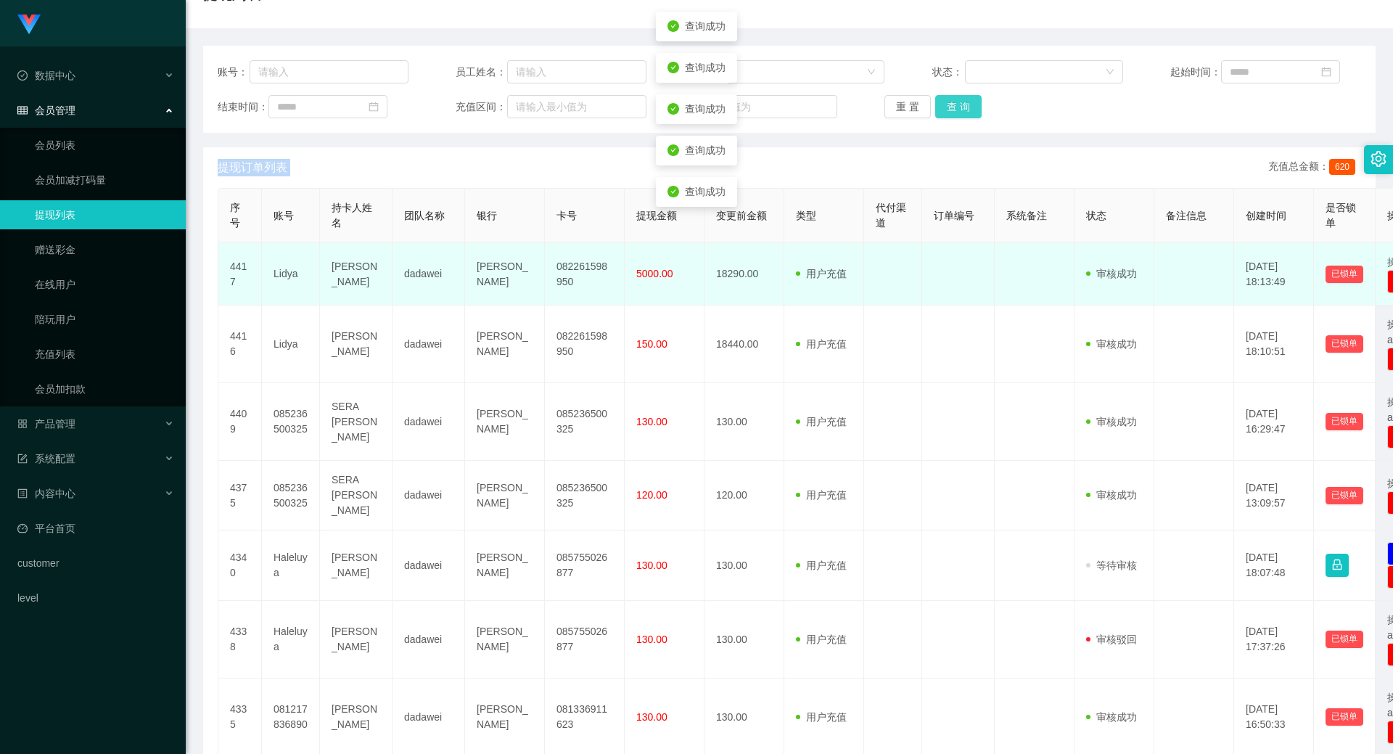
scroll to position [145, 0]
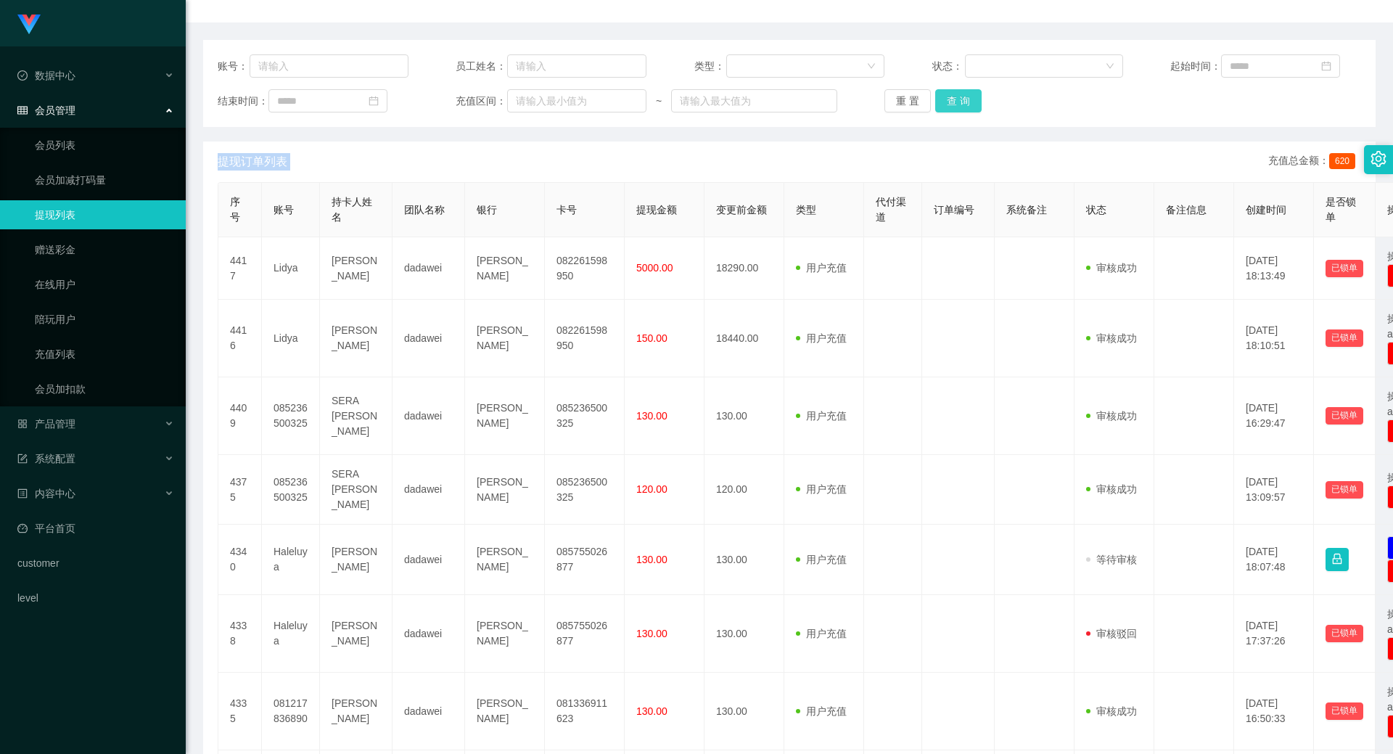
click at [973, 111] on button "查 询" at bounding box center [958, 100] width 46 height 23
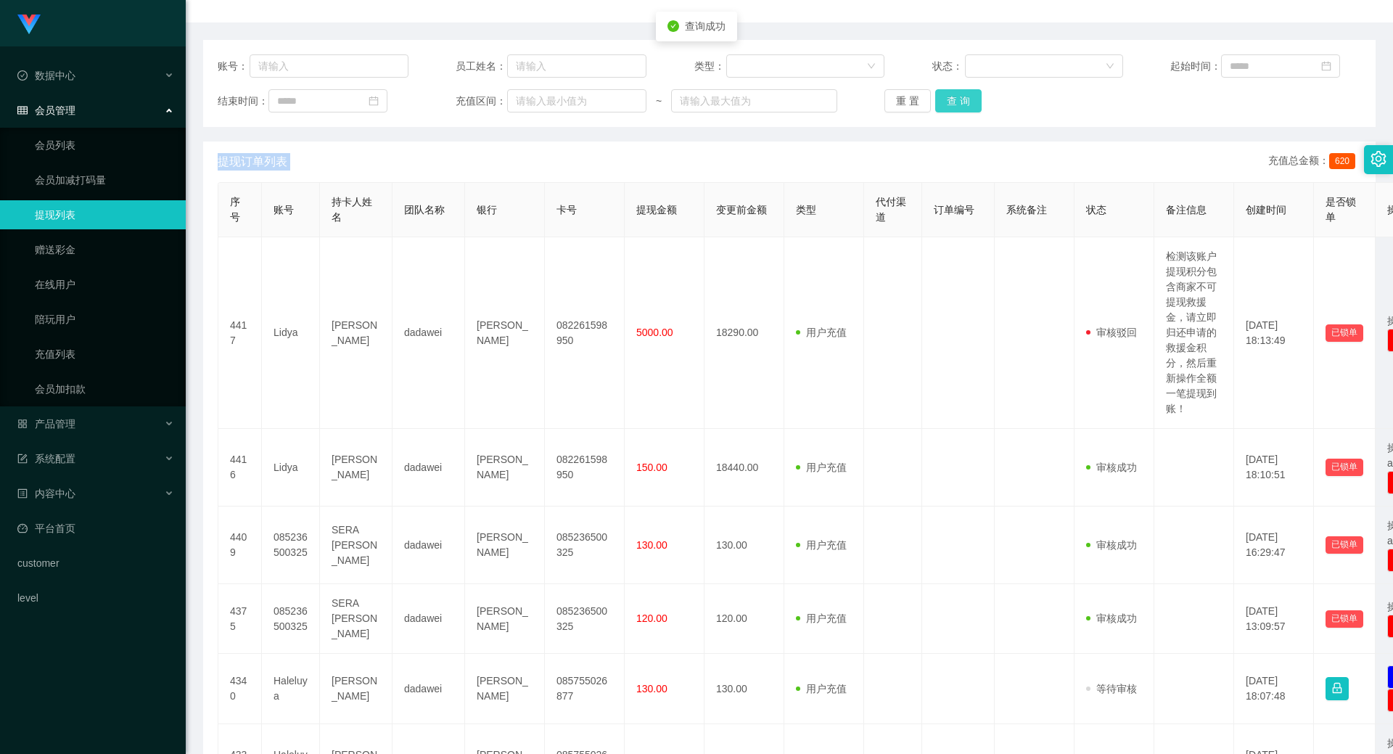
click at [973, 105] on button "查 询" at bounding box center [958, 100] width 46 height 23
click at [973, 105] on div "重 置 查 询" at bounding box center [979, 100] width 191 height 23
click at [971, 110] on button "查 询" at bounding box center [958, 100] width 46 height 23
click at [971, 110] on div "重 置 查 询" at bounding box center [979, 100] width 191 height 23
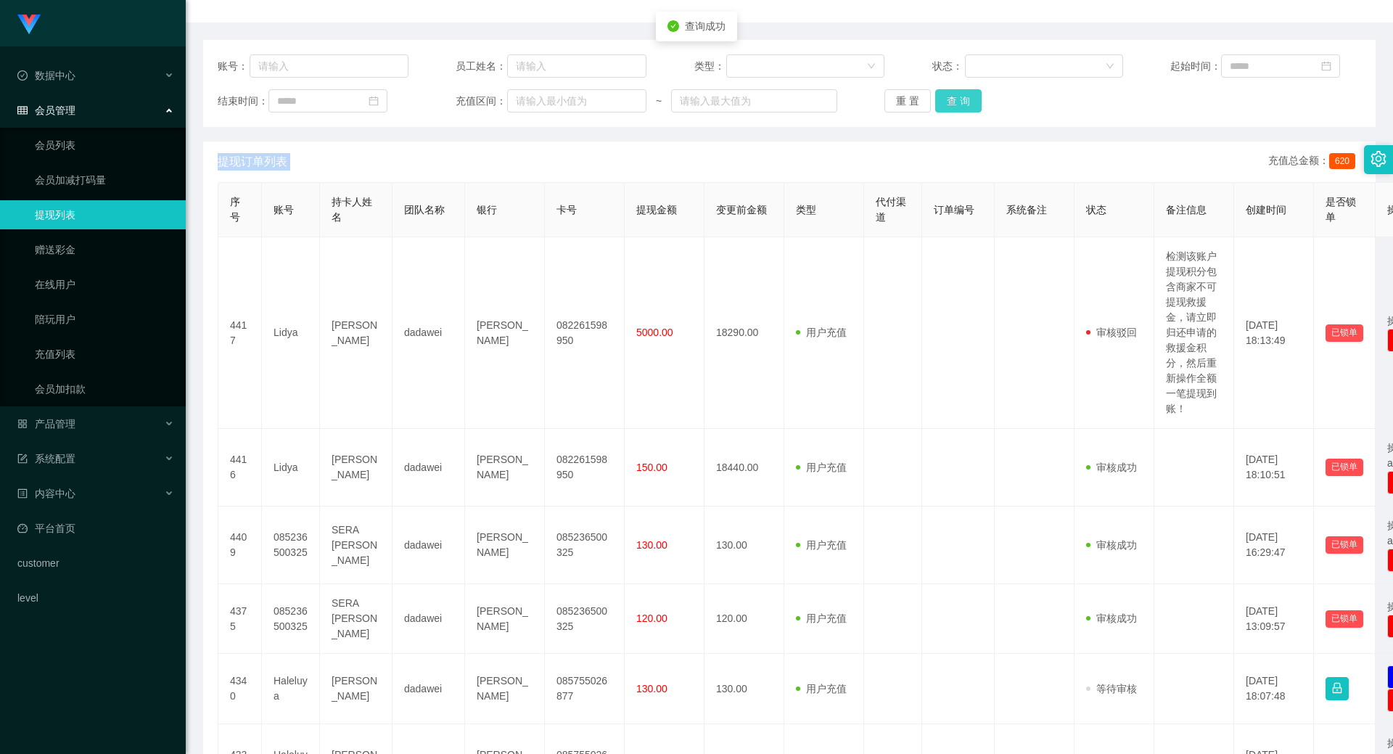
click at [971, 110] on button "查 询" at bounding box center [958, 100] width 46 height 23
click at [971, 110] on div "重 置 查 询" at bounding box center [979, 100] width 191 height 23
click at [959, 96] on button "查 询" at bounding box center [958, 100] width 46 height 23
click at [959, 96] on div "重 置 查 询" at bounding box center [979, 100] width 191 height 23
click at [959, 96] on button "查 询" at bounding box center [958, 100] width 46 height 23
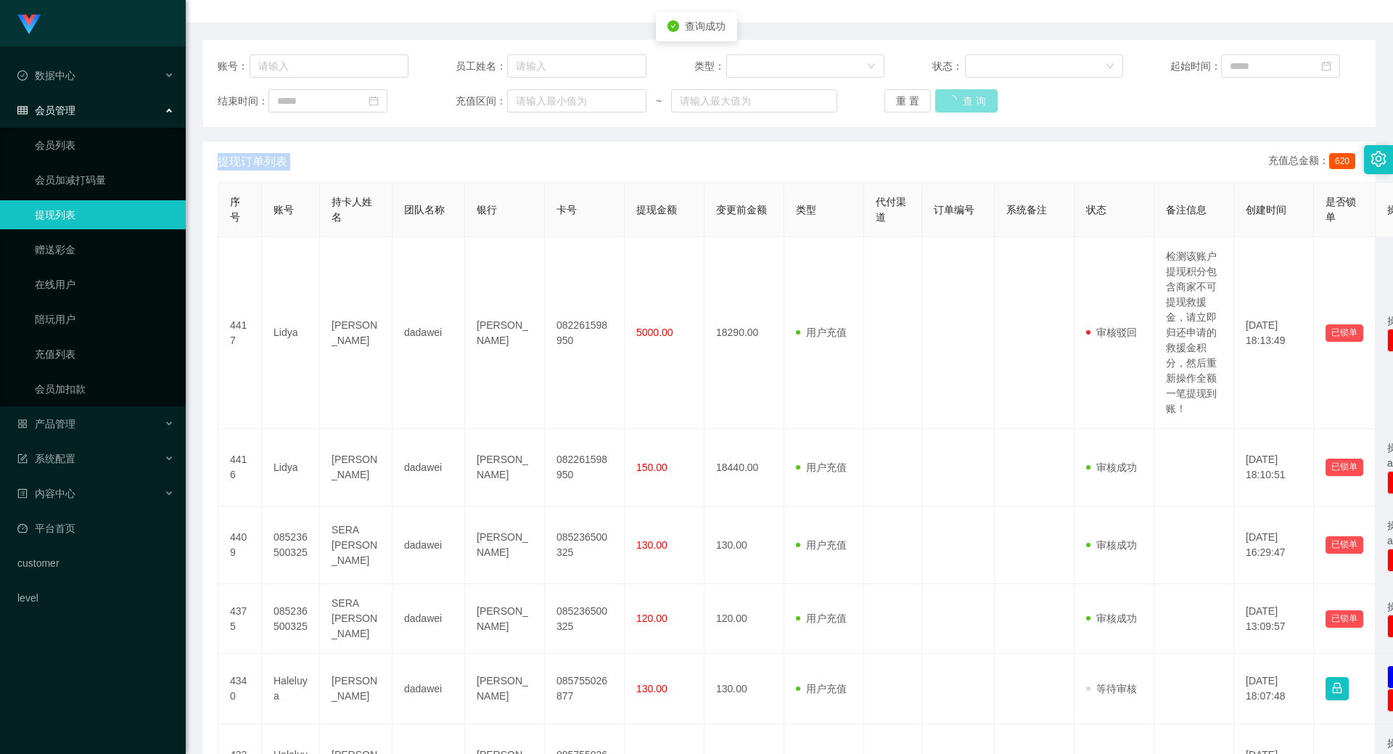
click at [959, 96] on div "重 置 查 询" at bounding box center [979, 100] width 191 height 23
click at [959, 96] on button "查 询" at bounding box center [966, 100] width 62 height 23
click at [959, 96] on div "重 置 查 询" at bounding box center [979, 100] width 191 height 23
click at [959, 96] on button "查 询" at bounding box center [958, 100] width 46 height 23
click at [959, 96] on div "重 置 查 询" at bounding box center [979, 100] width 191 height 23
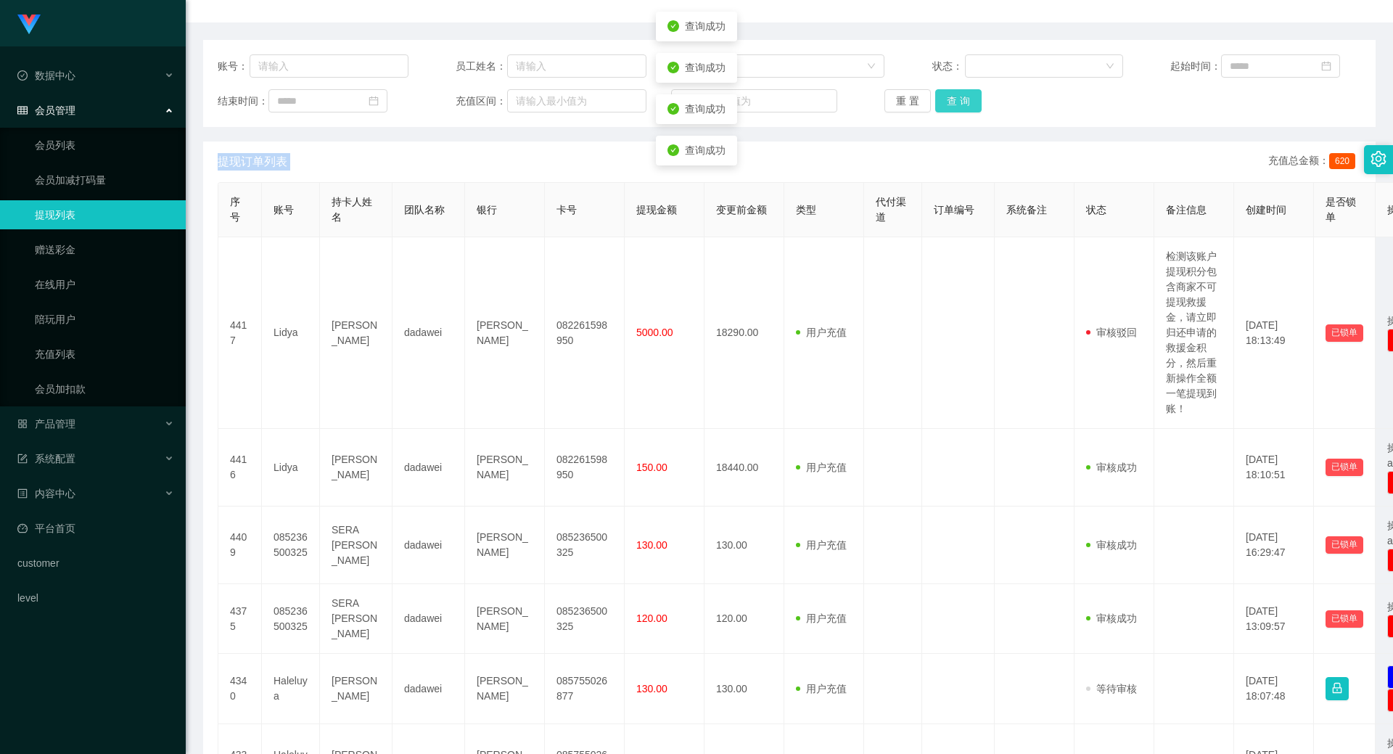
click at [959, 96] on button "查 询" at bounding box center [958, 100] width 46 height 23
click at [959, 96] on div "重 置 查 询" at bounding box center [979, 100] width 191 height 23
